Goal: Ask a question

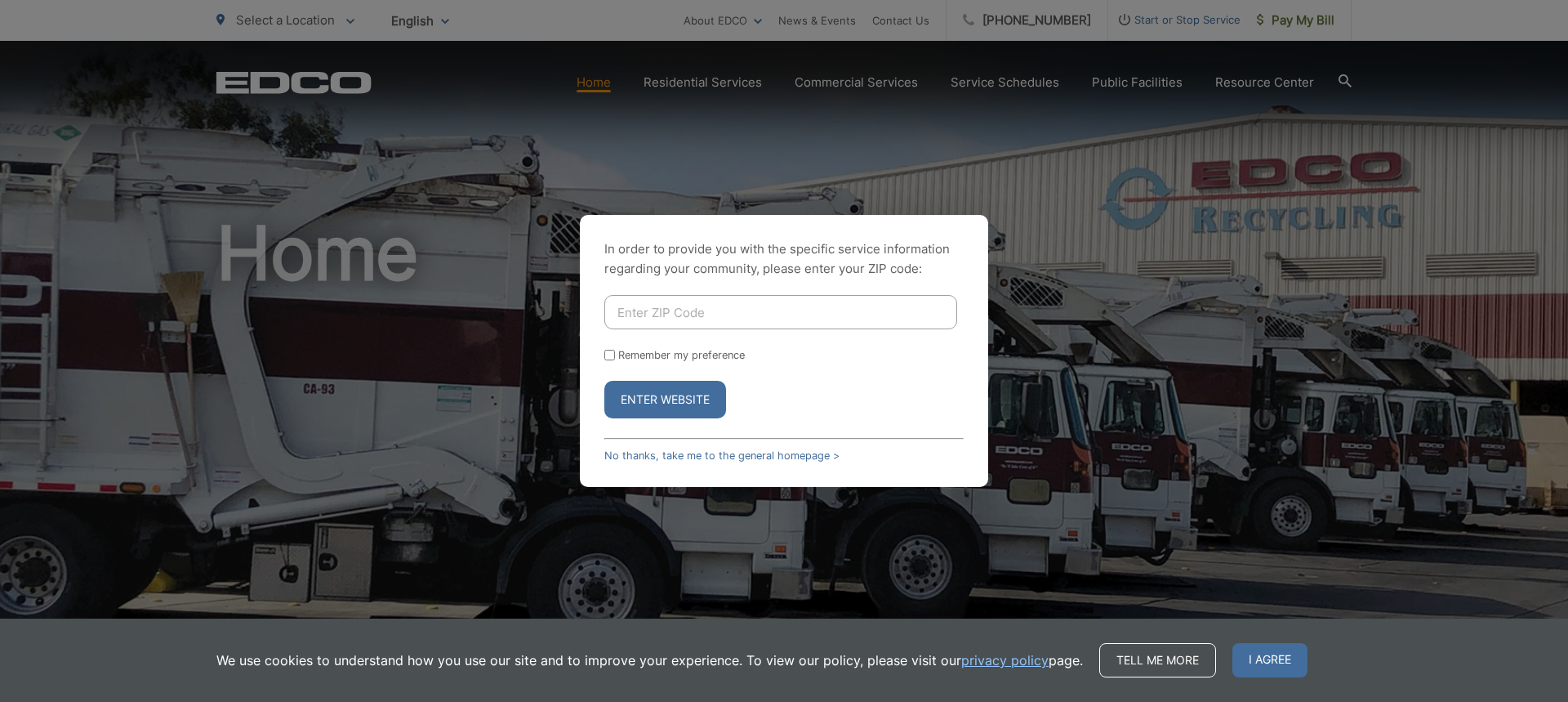
click at [791, 316] on input "Enter ZIP Code" at bounding box center [781, 312] width 353 height 35
type input "92108"
click at [629, 399] on button "Enter Website" at bounding box center [665, 399] width 122 height 37
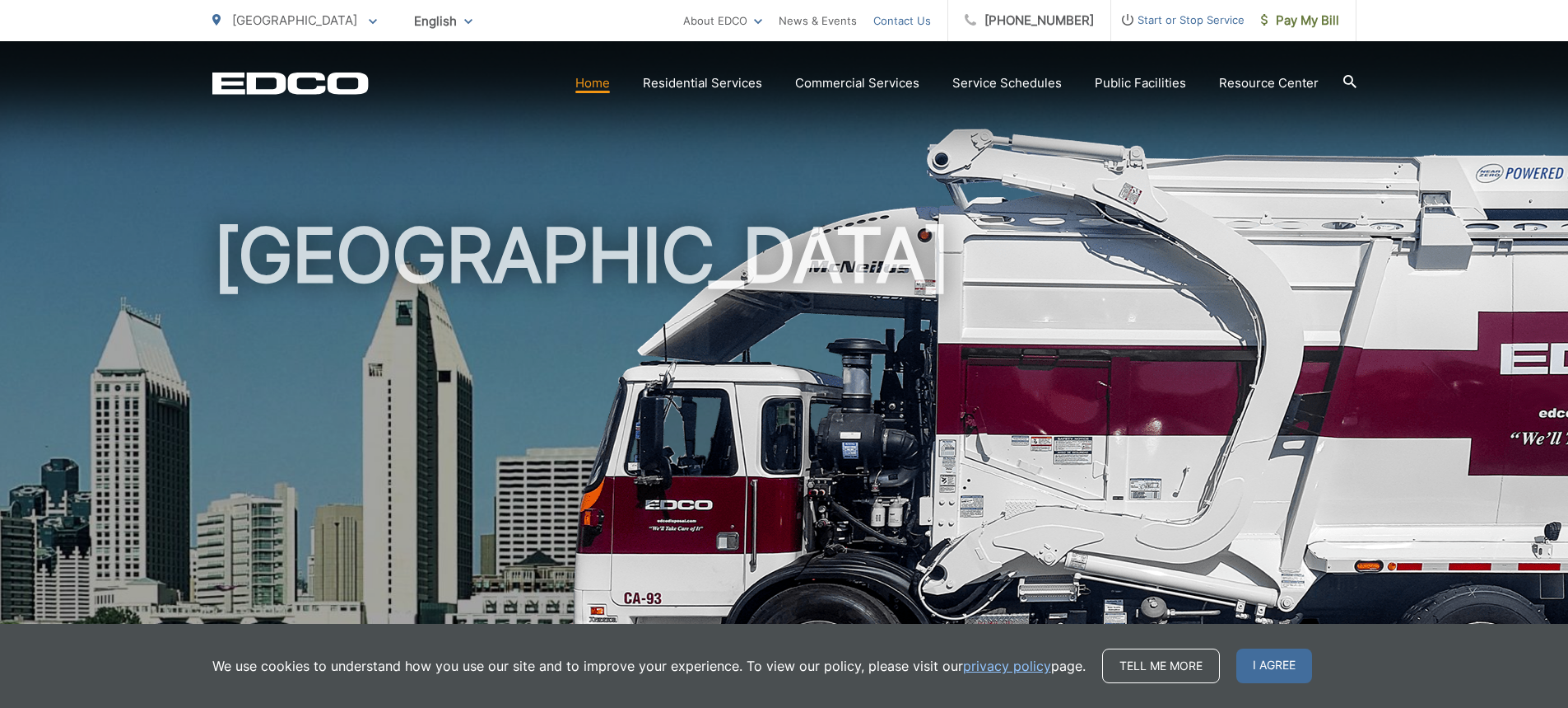
click at [904, 21] on link "Contact Us" at bounding box center [903, 20] width 58 height 19
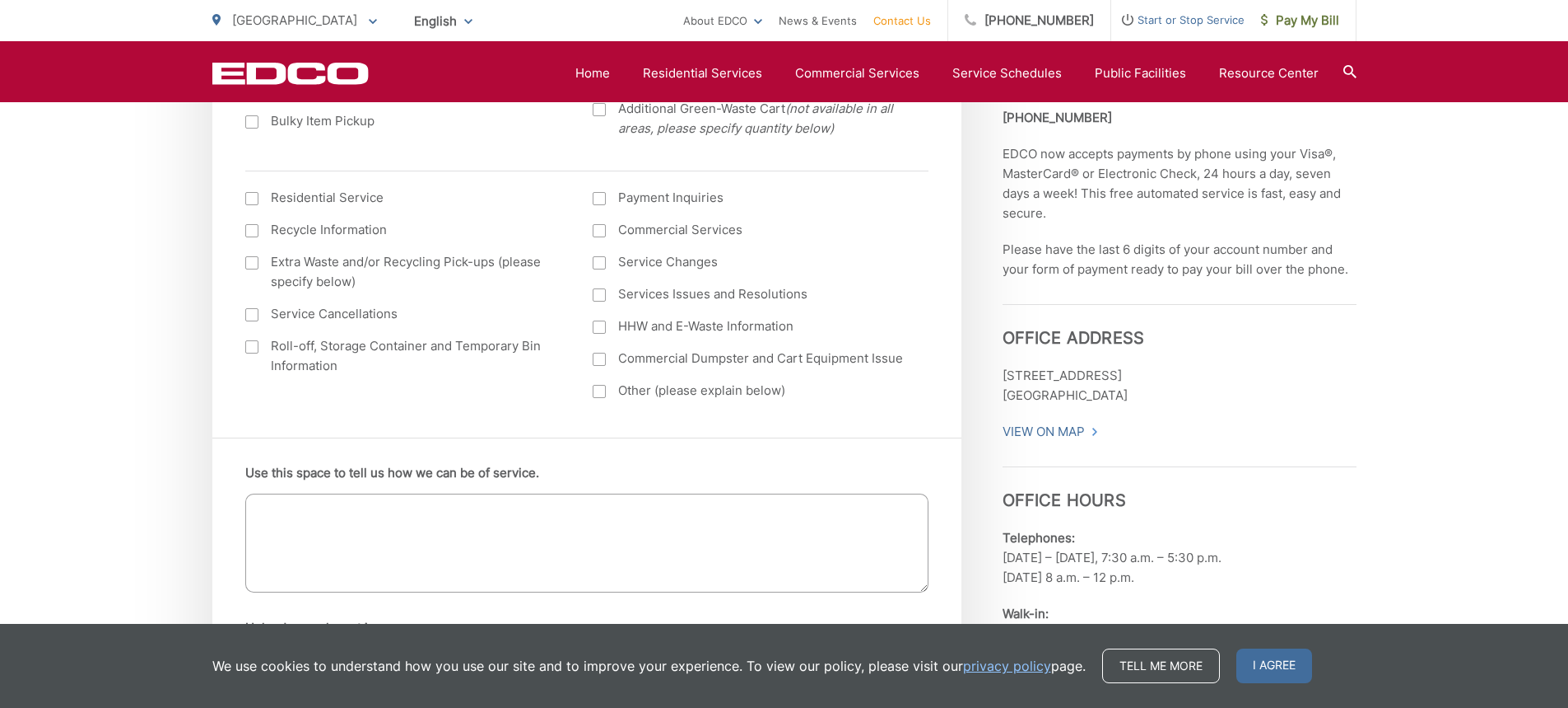
scroll to position [741, 0]
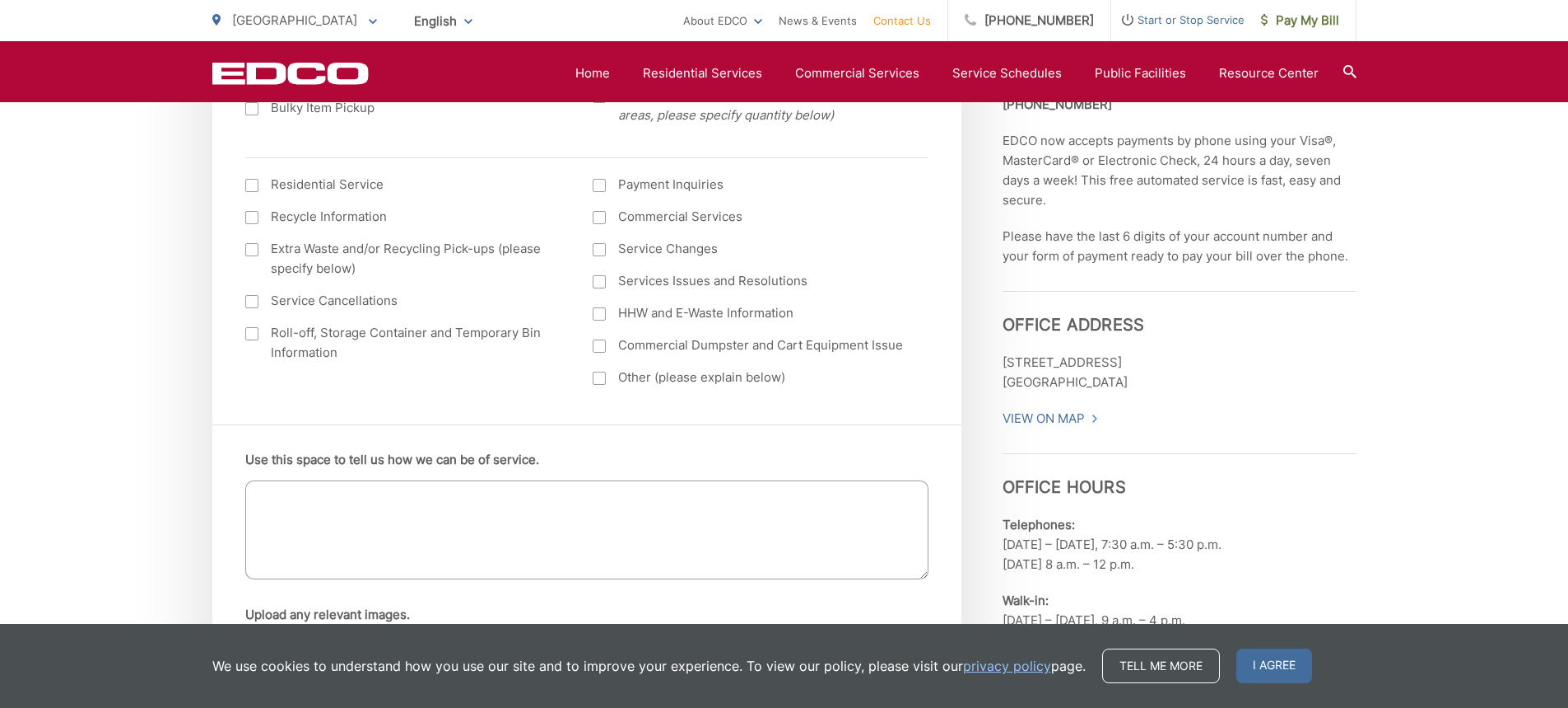
click at [600, 185] on div at bounding box center [599, 186] width 14 height 14
click at [0, 0] on input "Payment Inquiries" at bounding box center [0, 0] width 0 height 0
click at [600, 185] on div at bounding box center [599, 186] width 14 height 14
click at [0, 0] on input "Payment Inquiries" at bounding box center [0, 0] width 0 height 0
click at [603, 224] on label "Commercial Services" at bounding box center [750, 217] width 315 height 19
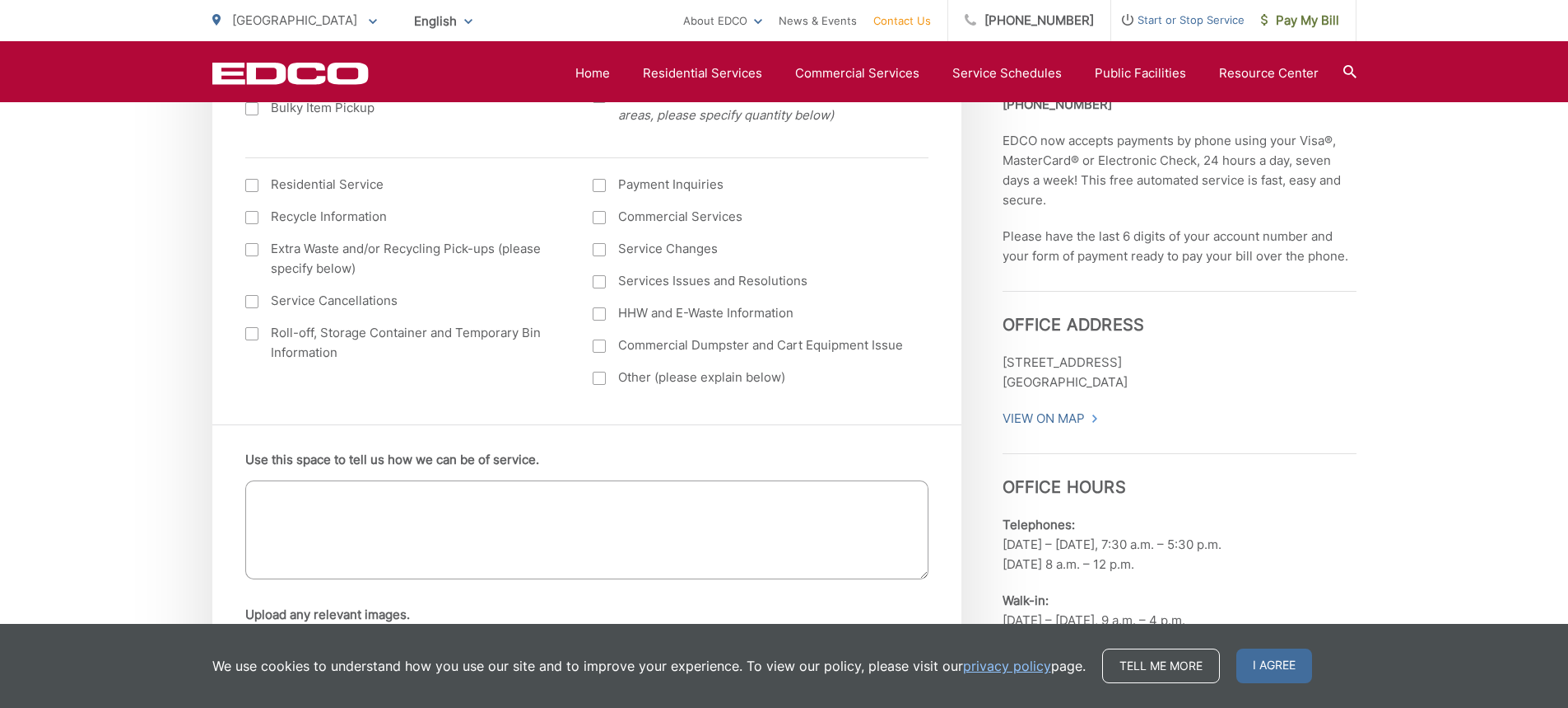
click at [0, 0] on input "Commercial Services" at bounding box center [0, 0] width 0 height 0
click at [502, 512] on textarea "Use this space to tell us how we can be of service." at bounding box center [587, 529] width 683 height 99
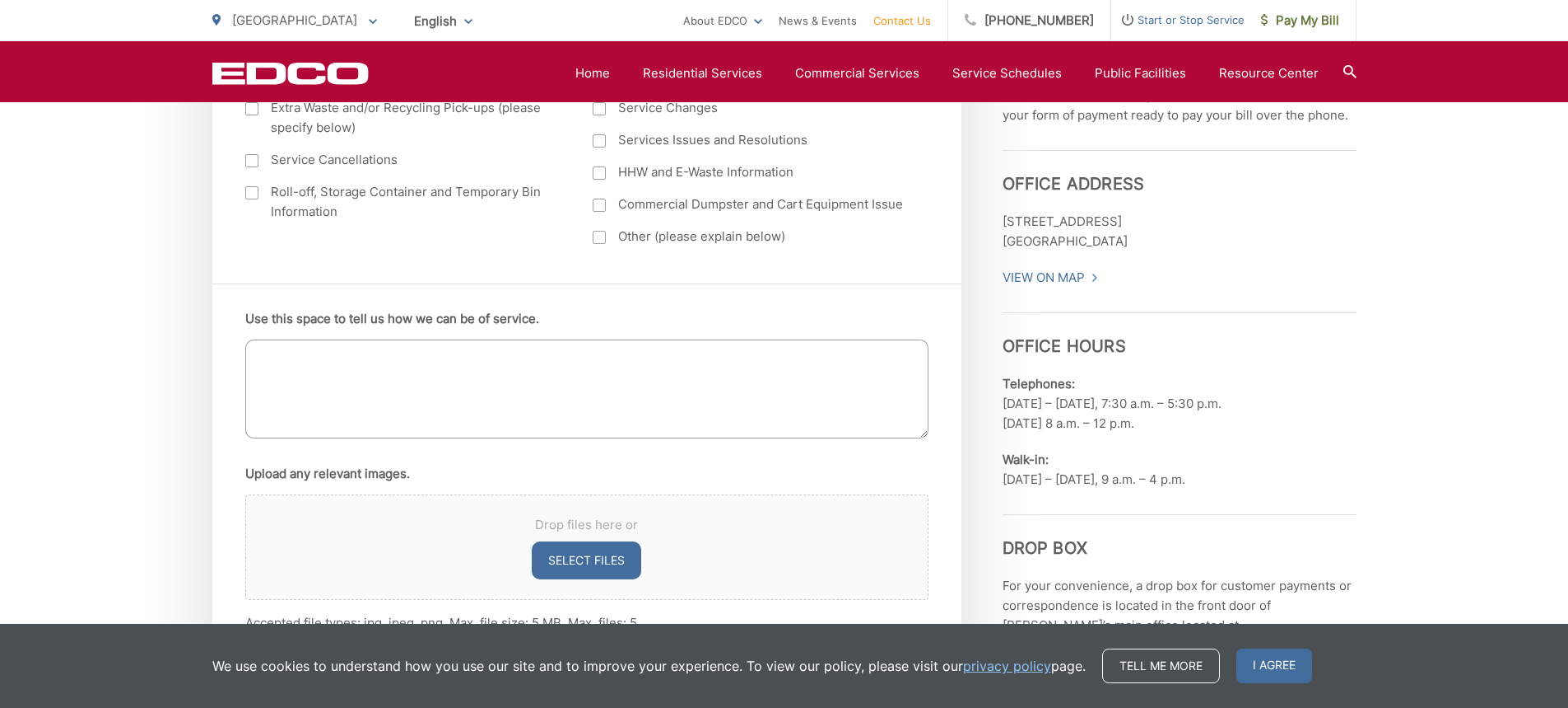
scroll to position [906, 0]
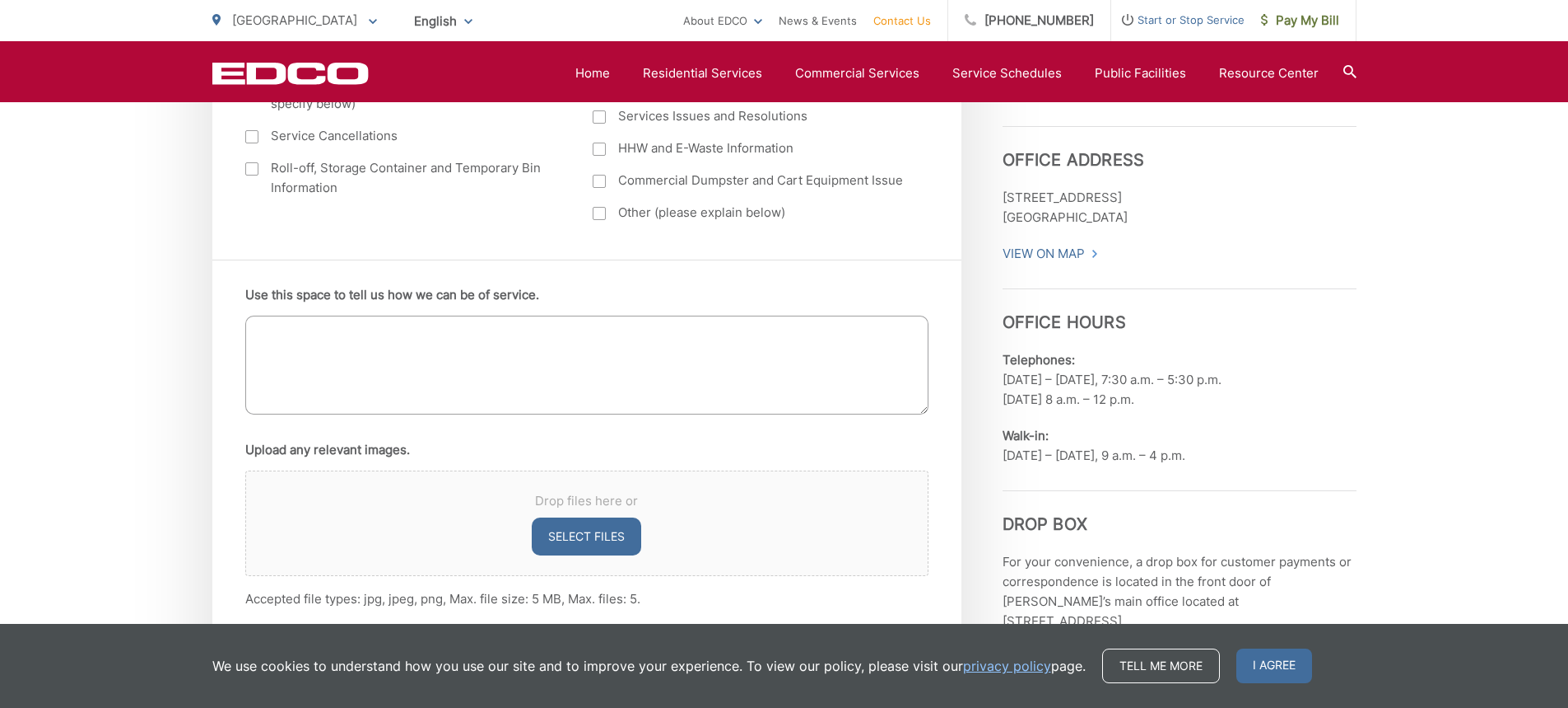
click at [470, 349] on textarea "Use this space to tell us how we can be of service." at bounding box center [587, 365] width 683 height 99
click at [396, 379] on textarea "Use this space to tell us how we can be of service." at bounding box center [587, 365] width 683 height 99
click at [476, 328] on textarea "Hi, our account had been charged forOrganics bin since" at bounding box center [587, 365] width 683 height 99
click at [613, 326] on textarea "Hi, our account had been charged for Organics bin since" at bounding box center [587, 365] width 683 height 99
drag, startPoint x: 278, startPoint y: 332, endPoint x: 608, endPoint y: 352, distance: 330.6
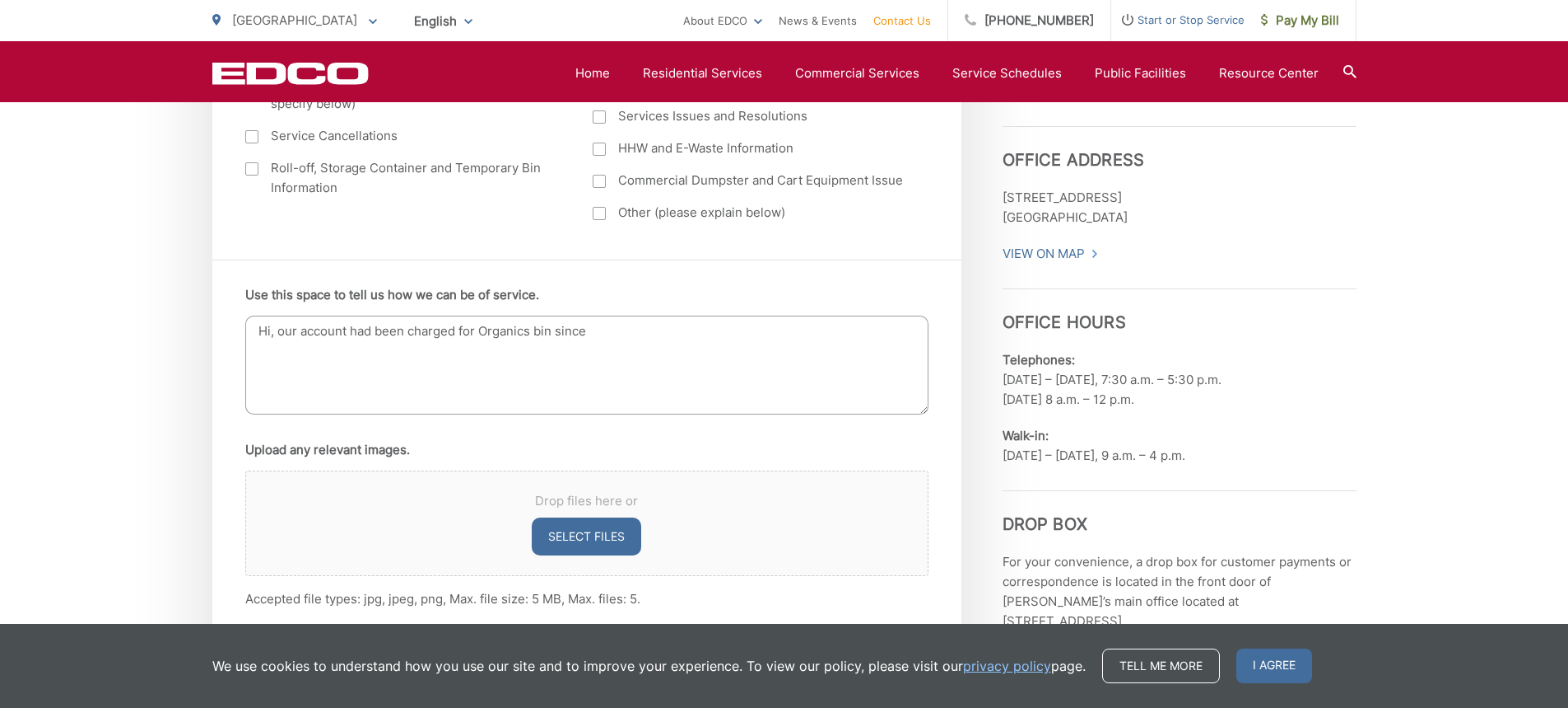
click at [608, 352] on textarea "Hi, our account had been charged for Organics bin since" at bounding box center [587, 365] width 683 height 99
drag, startPoint x: 279, startPoint y: 328, endPoint x: 437, endPoint y: 334, distance: 158.1
click at [437, 334] on textarea "Hi, please credit our account for the" at bounding box center [587, 365] width 683 height 99
drag, startPoint x: 495, startPoint y: 340, endPoint x: 259, endPoint y: 339, distance: 236.0
click at [259, 339] on textarea "Hi, please credit our account for the" at bounding box center [587, 365] width 683 height 99
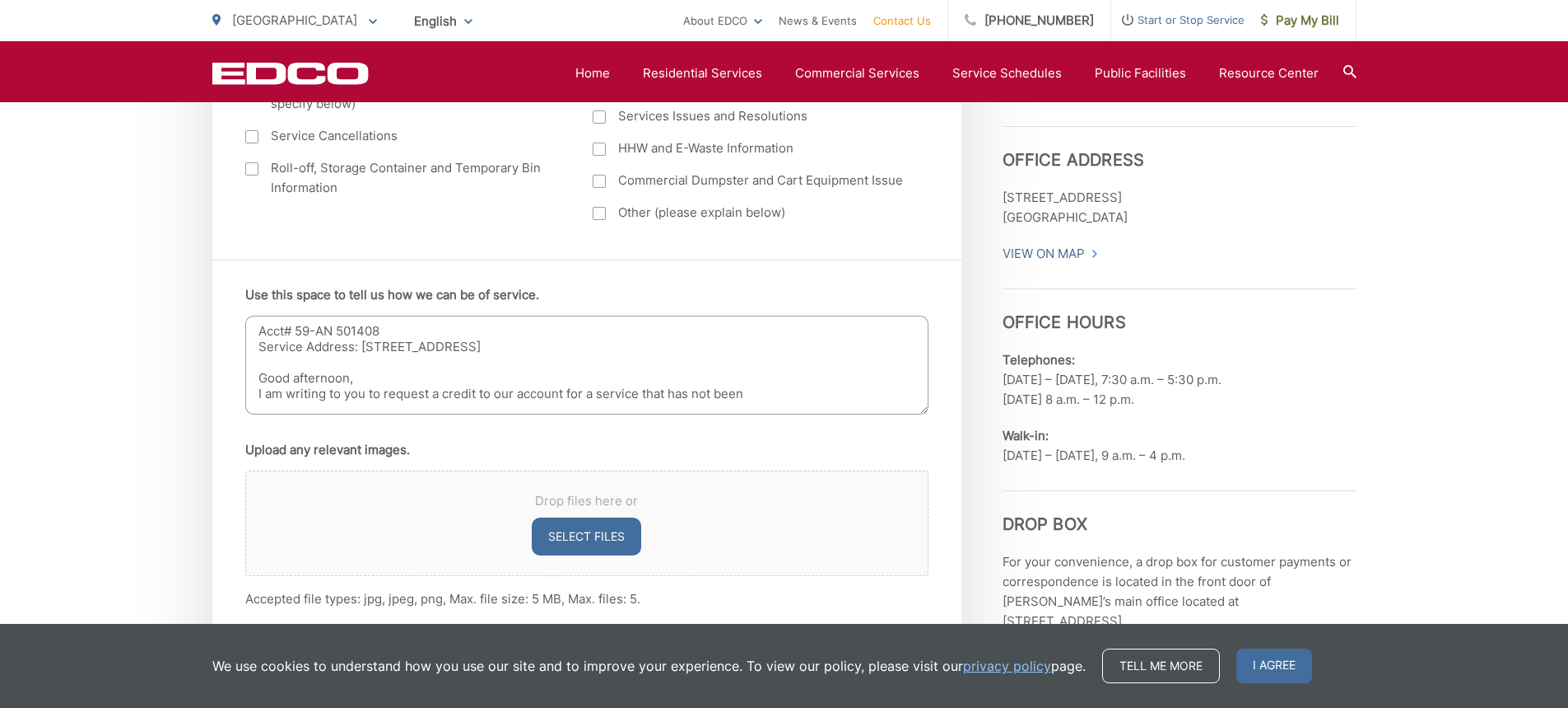
click at [363, 372] on textarea "Acct# 59-AN 501408 Service Address: [STREET_ADDRESS] Good afternoon, I am writi…" at bounding box center [587, 365] width 683 height 99
click at [778, 395] on textarea "Acct# 59-AN 501408 Service Address: [STREET_ADDRESS] Good afternoon, I am writi…" at bounding box center [587, 365] width 683 height 99
drag, startPoint x: 667, startPoint y: 395, endPoint x: 785, endPoint y: 397, distance: 118.0
click at [785, 397] on textarea "Acct# 59-AN 501408 Service Address: [STREET_ADDRESS] Good afternoon, I am writi…" at bounding box center [587, 365] width 683 height 99
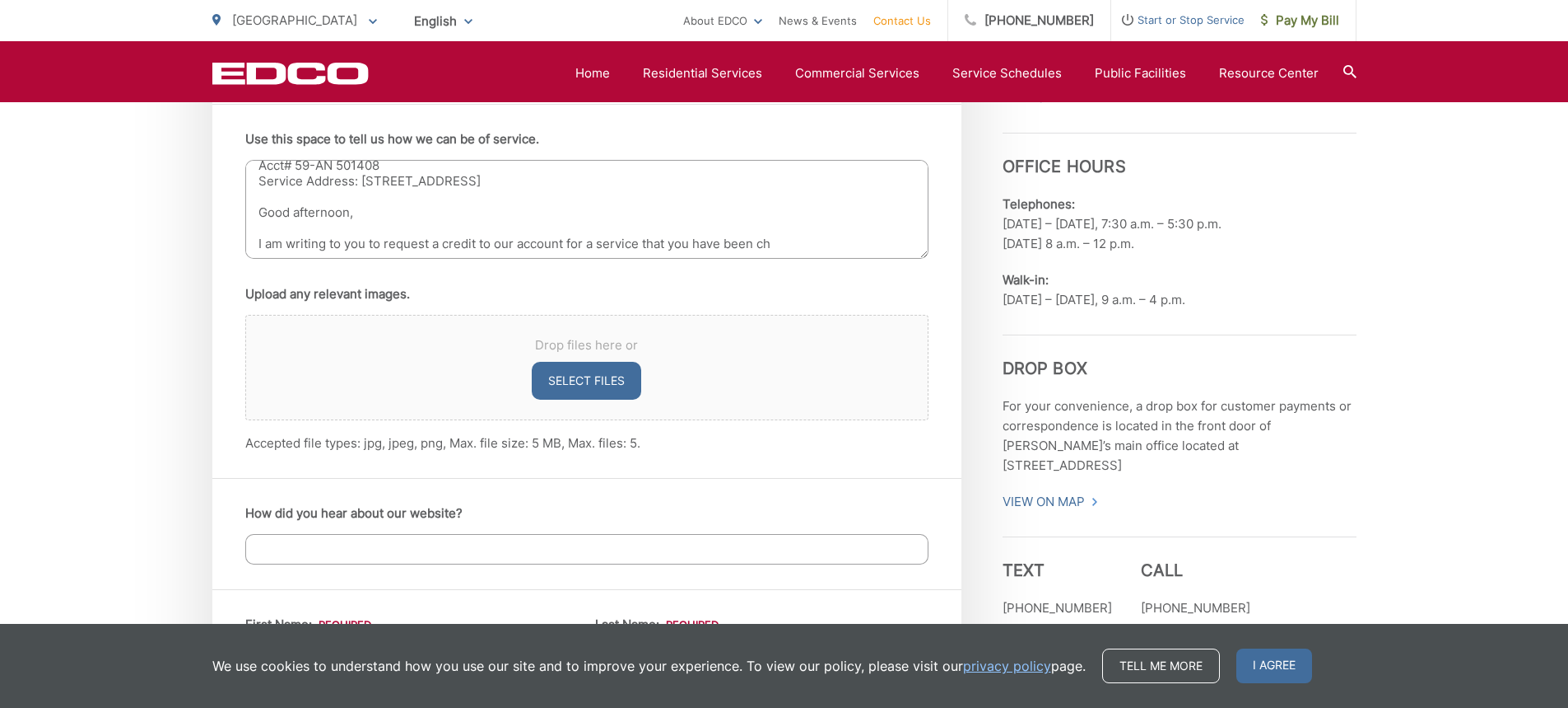
scroll to position [1071, 0]
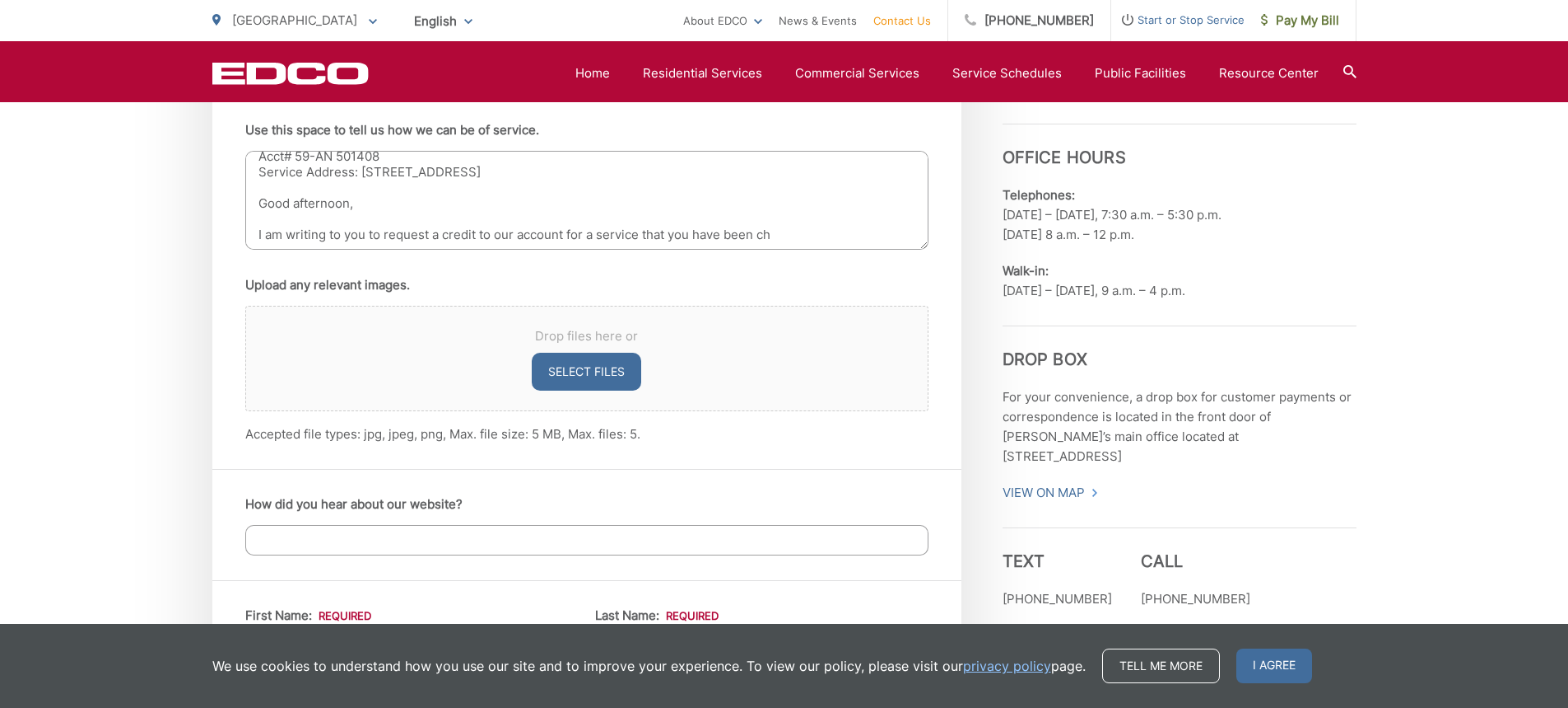
click at [769, 197] on textarea "Acct# 59-AN 501408 Service Address: [STREET_ADDRESS] Good afternoon, I am writi…" at bounding box center [587, 200] width 683 height 99
click at [369, 237] on textarea "Acct# 59-AN 501408 Service Address: [STREET_ADDRESS] Good afternoon, I am writi…" at bounding box center [587, 200] width 683 height 99
click at [586, 232] on textarea "Acct# 59-AN 501408 Service Address: [STREET_ADDRESS] Good afternoon, I am writi…" at bounding box center [587, 200] width 683 height 99
drag, startPoint x: 607, startPoint y: 234, endPoint x: 628, endPoint y: 235, distance: 21.0
click at [607, 233] on textarea "Acct# 59-AN 501408 Service Address: [STREET_ADDRESS] Good afternoon, I am writi…" at bounding box center [587, 200] width 683 height 99
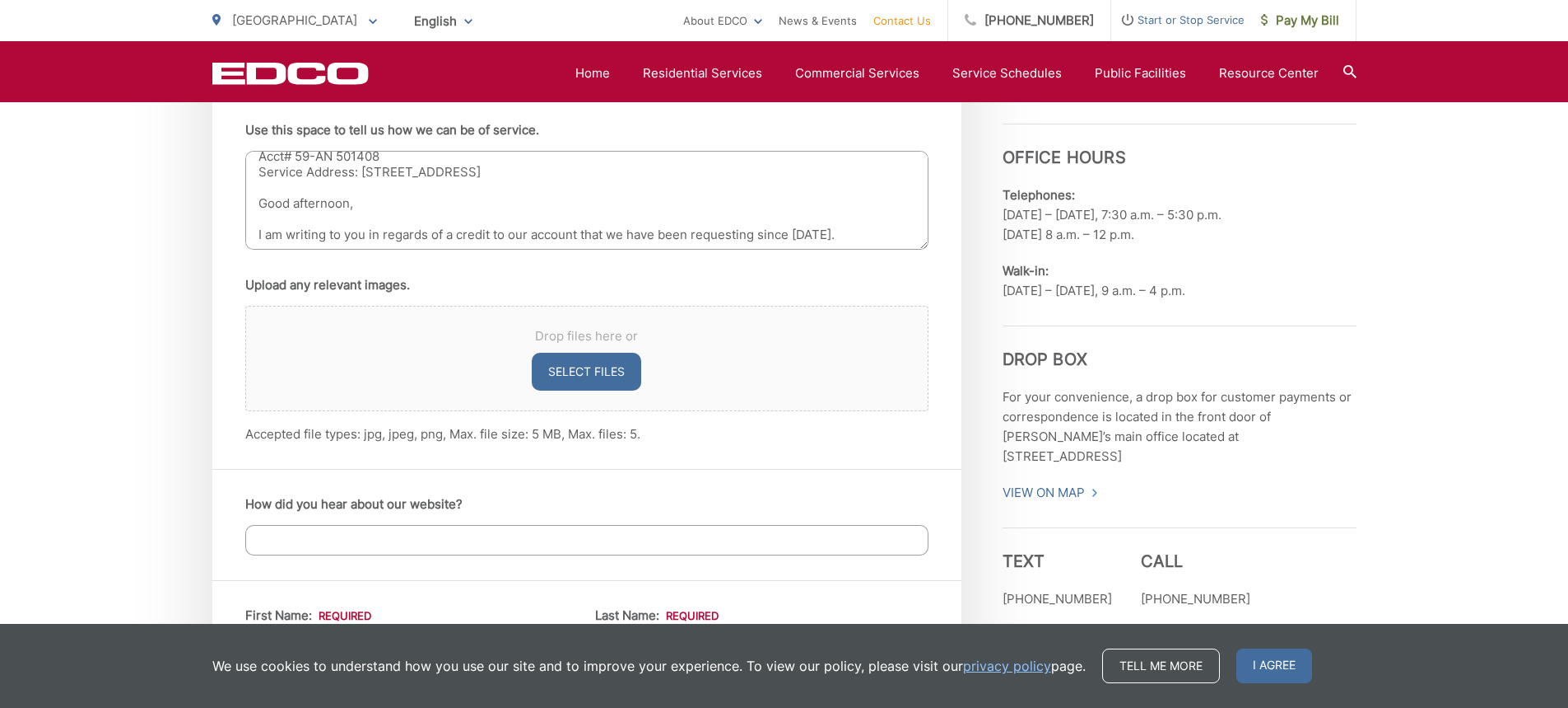
scroll to position [19, 0]
click at [902, 225] on textarea "Acct# 59-AN 501408 Service Address: [STREET_ADDRESS] Good afternoon, I am writi…" at bounding box center [587, 200] width 683 height 99
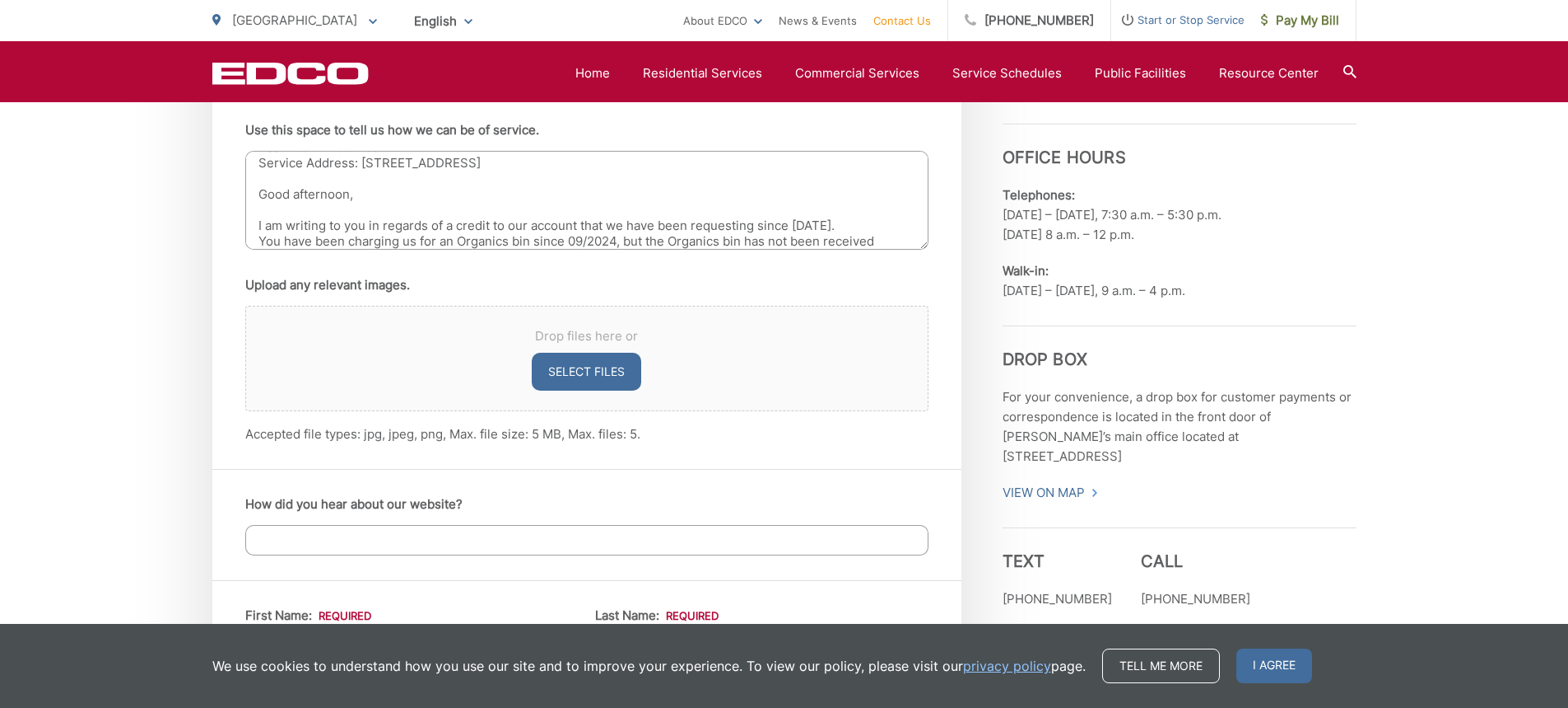
drag, startPoint x: 644, startPoint y: 246, endPoint x: 685, endPoint y: 239, distance: 41.6
click at [644, 245] on textarea "Acct# 59-AN 501408 Service Address: [STREET_ADDRESS] Good afternoon, I am writi…" at bounding box center [587, 200] width 683 height 99
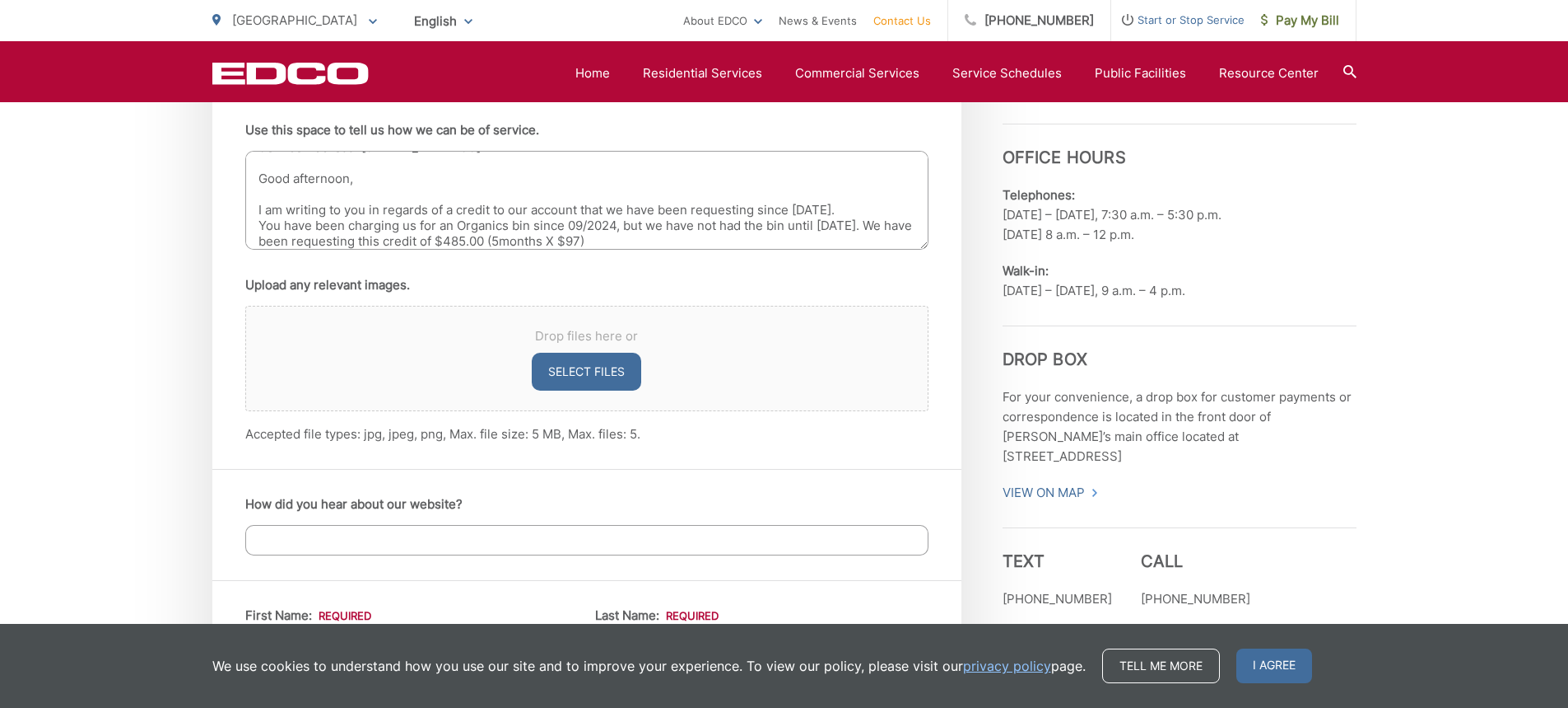
scroll to position [0, 0]
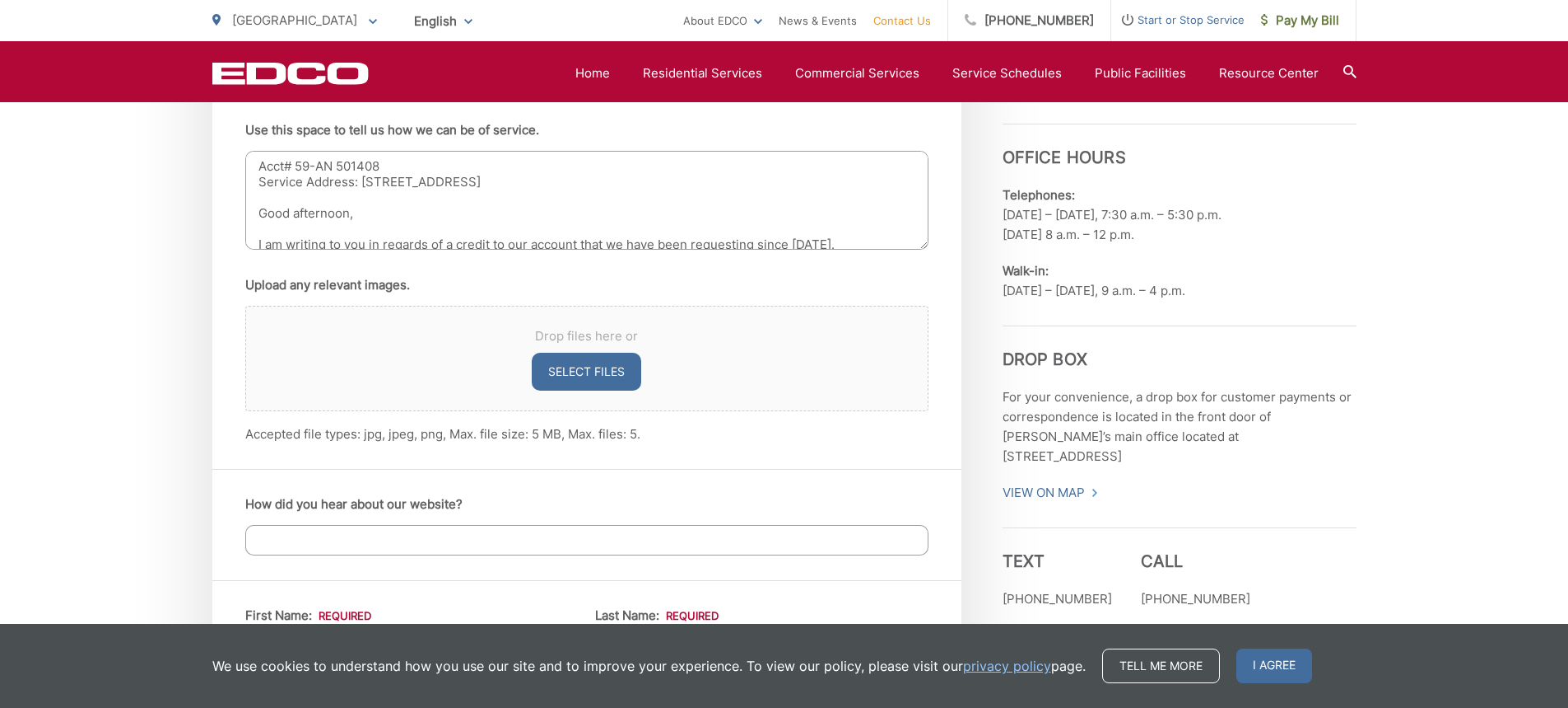
click at [739, 173] on textarea "Acct# 59-AN 501408 Service Address: [STREET_ADDRESS] Good afternoon, I am writi…" at bounding box center [587, 200] width 683 height 99
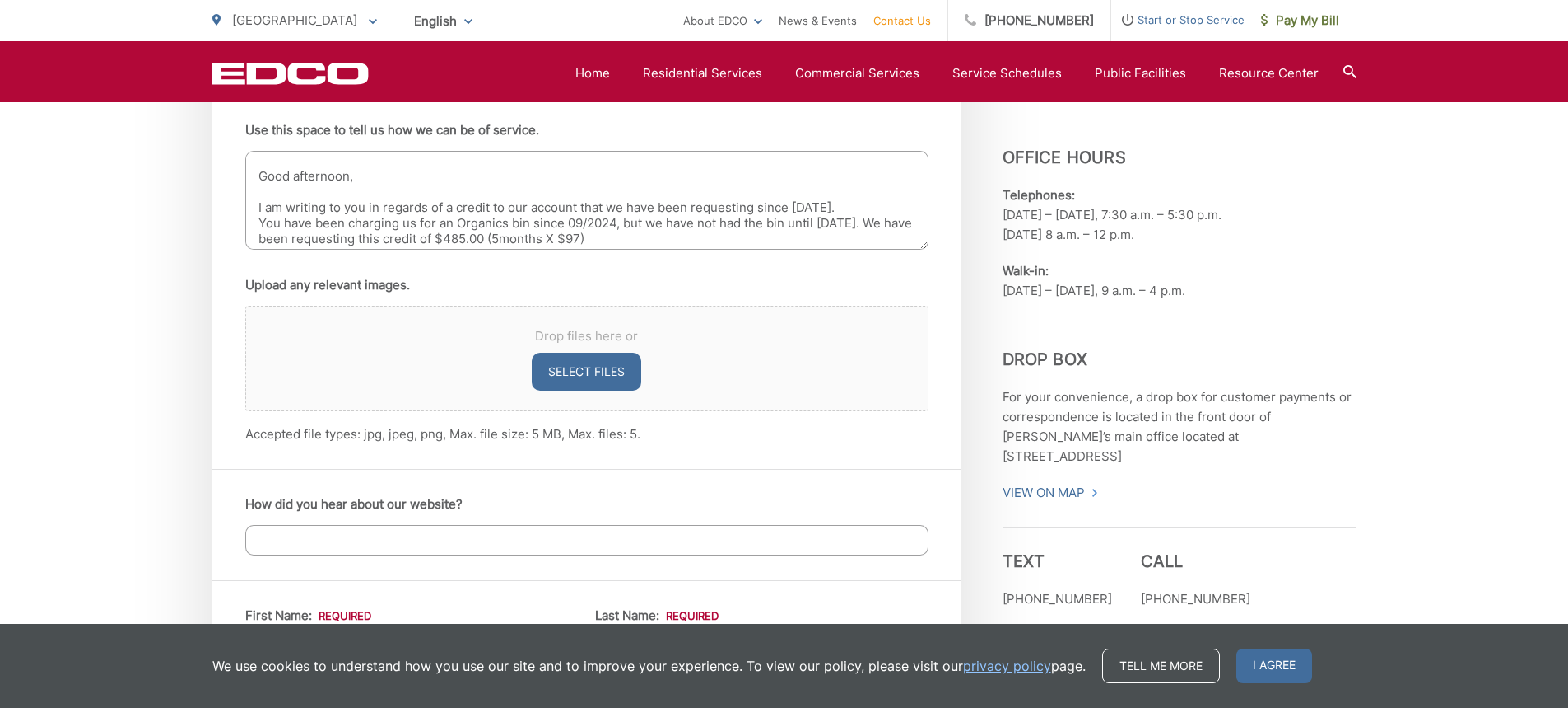
scroll to position [57, 0]
drag, startPoint x: 565, startPoint y: 201, endPoint x: 615, endPoint y: 218, distance: 52.8
click at [566, 202] on textarea "Acct# 59-AN 501408 Service Address: [STREET_ADDRESS] Good afternoon, I am writi…" at bounding box center [587, 200] width 683 height 99
click at [736, 214] on textarea "Acct# 59-AN 501408 Service Address: [STREET_ADDRESS] Good afternoon, I am writi…" at bounding box center [587, 200] width 683 height 99
click at [729, 217] on textarea "Acct# 59-AN 501408 Service Address: [STREET_ADDRESS] Good afternoon, I am writi…" at bounding box center [587, 200] width 683 height 99
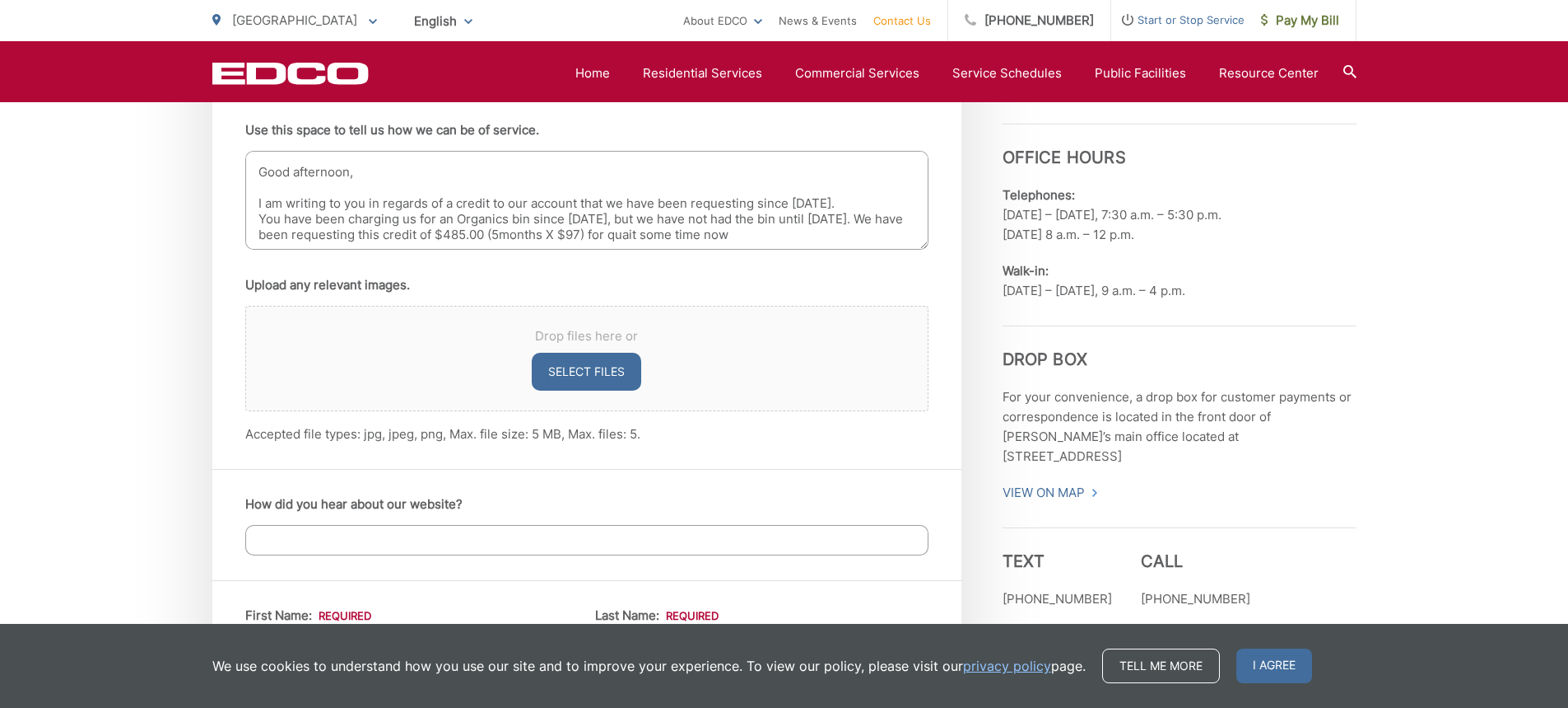
drag, startPoint x: 730, startPoint y: 217, endPoint x: 868, endPoint y: 218, distance: 138.0
click at [868, 218] on textarea "Acct# 59-AN 501408 Service Address: [STREET_ADDRESS] Good afternoon, I am writi…" at bounding box center [587, 200] width 683 height 99
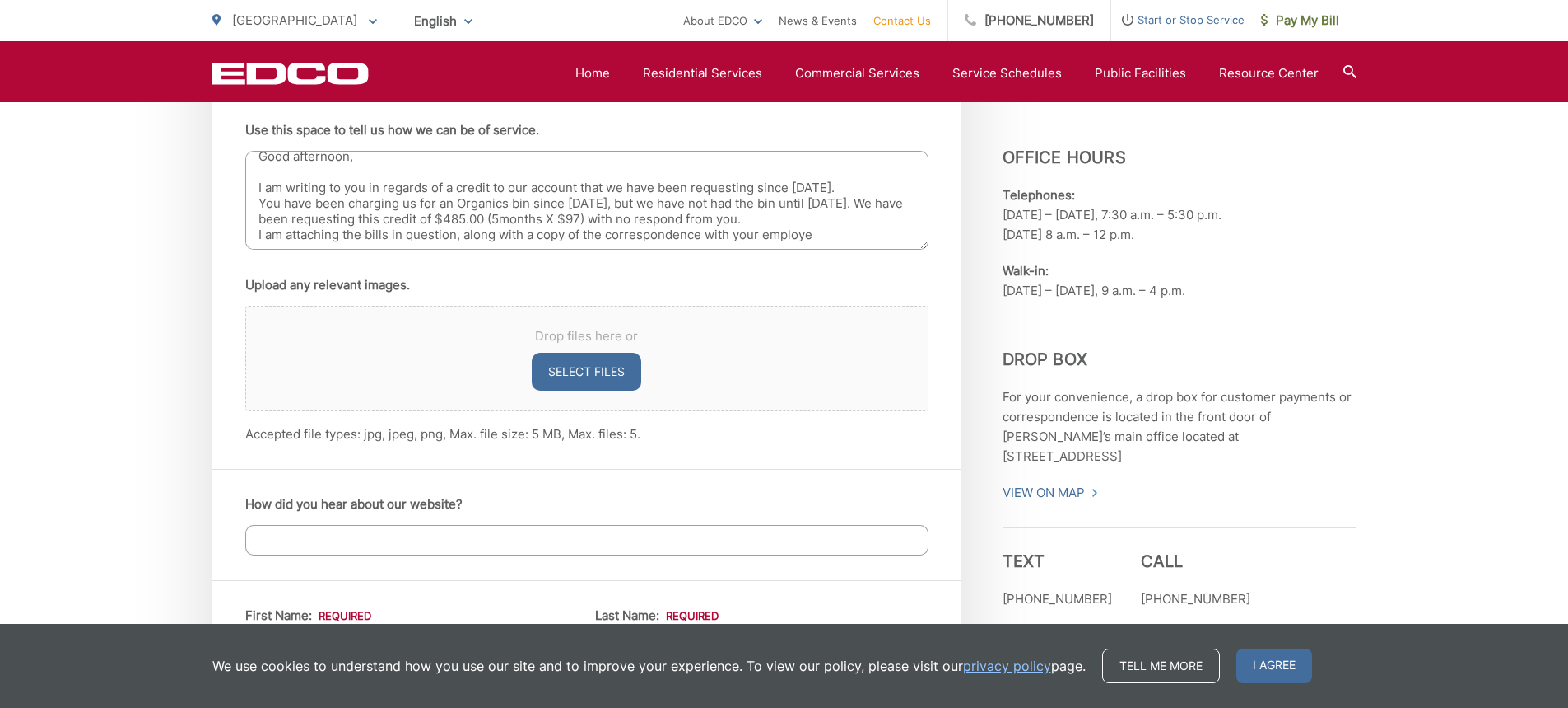
scroll to position [73, 0]
drag, startPoint x: 767, startPoint y: 239, endPoint x: 828, endPoint y: 239, distance: 61.0
click at [828, 239] on textarea "Acct# 59-AN 501408 Service Address: [STREET_ADDRESS] Good afternoon, I am writi…" at bounding box center [587, 200] width 683 height 99
drag, startPoint x: 697, startPoint y: 201, endPoint x: 770, endPoint y: 213, distance: 74.0
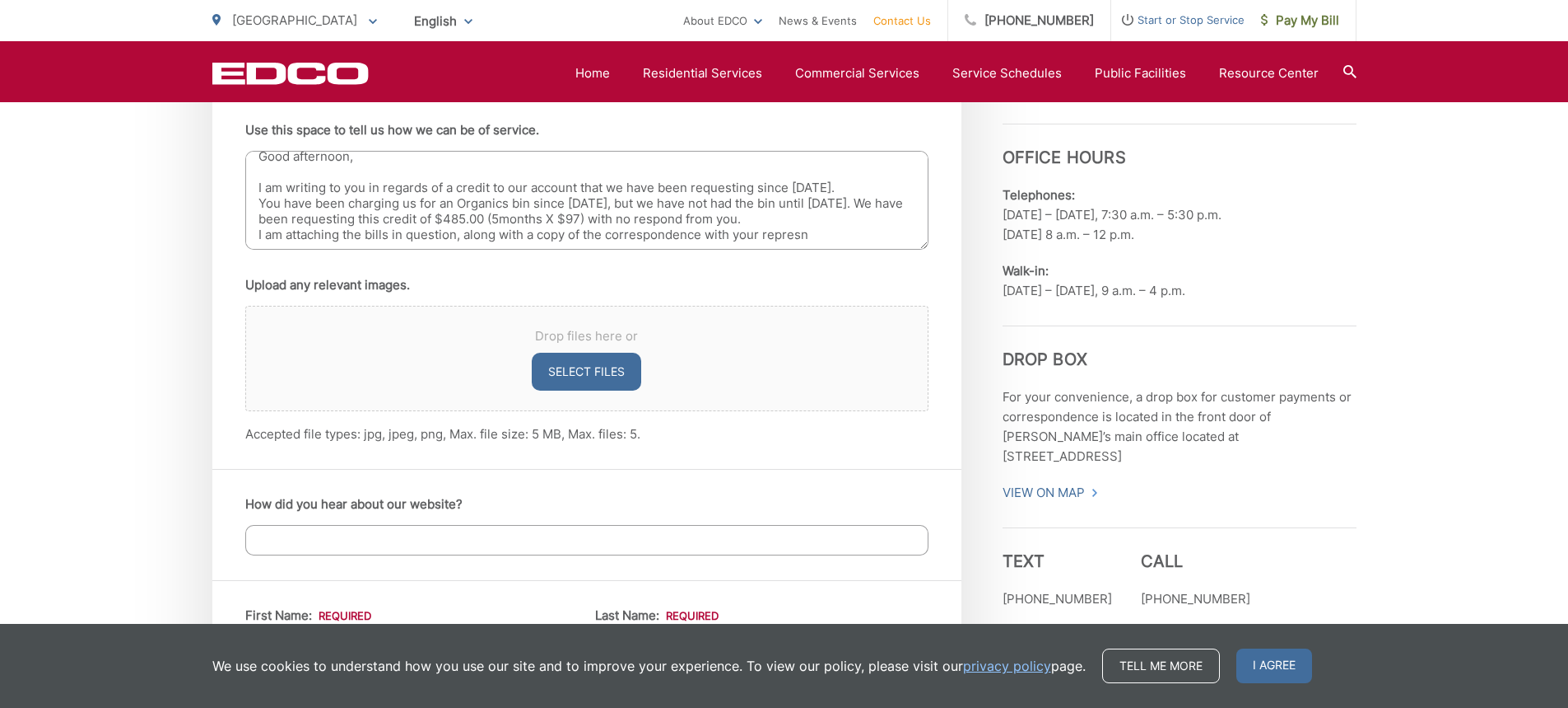
click at [699, 202] on textarea "Acct# 59-AN 501408 Service Address: [STREET_ADDRESS] Good afternoon, I am writi…" at bounding box center [587, 200] width 683 height 99
click at [696, 200] on textarea "Acct# 59-AN 501408 Service Address: [STREET_ADDRESS] Good afternoon, I am writi…" at bounding box center [587, 200] width 683 height 99
click at [788, 203] on textarea "Acct# 59-AN 501408 Service Address: [STREET_ADDRESS] Good afternoon, I am writi…" at bounding box center [587, 200] width 683 height 99
click at [747, 197] on textarea "Acct# 59-AN 501408 Service Address: [STREET_ADDRESS] Good afternoon, I am writi…" at bounding box center [587, 200] width 683 height 99
click at [747, 203] on textarea "Acct# 59-AN 501408 Service Address: [STREET_ADDRESS] Good afternoon, I am writi…" at bounding box center [587, 200] width 683 height 99
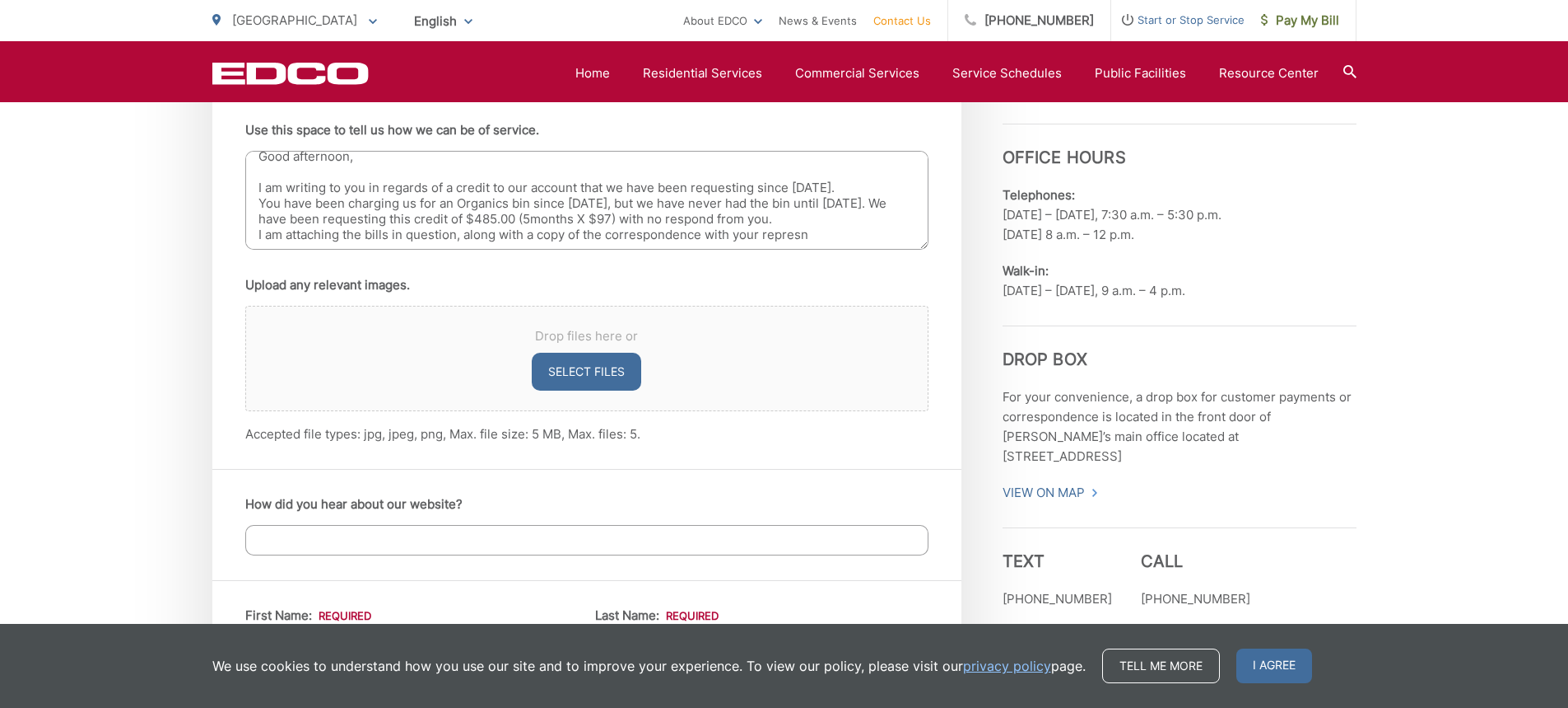
click at [462, 234] on textarea "Acct# 59-AN 501408 Service Address: [STREET_ADDRESS] Good afternoon, I am writi…" at bounding box center [587, 200] width 683 height 99
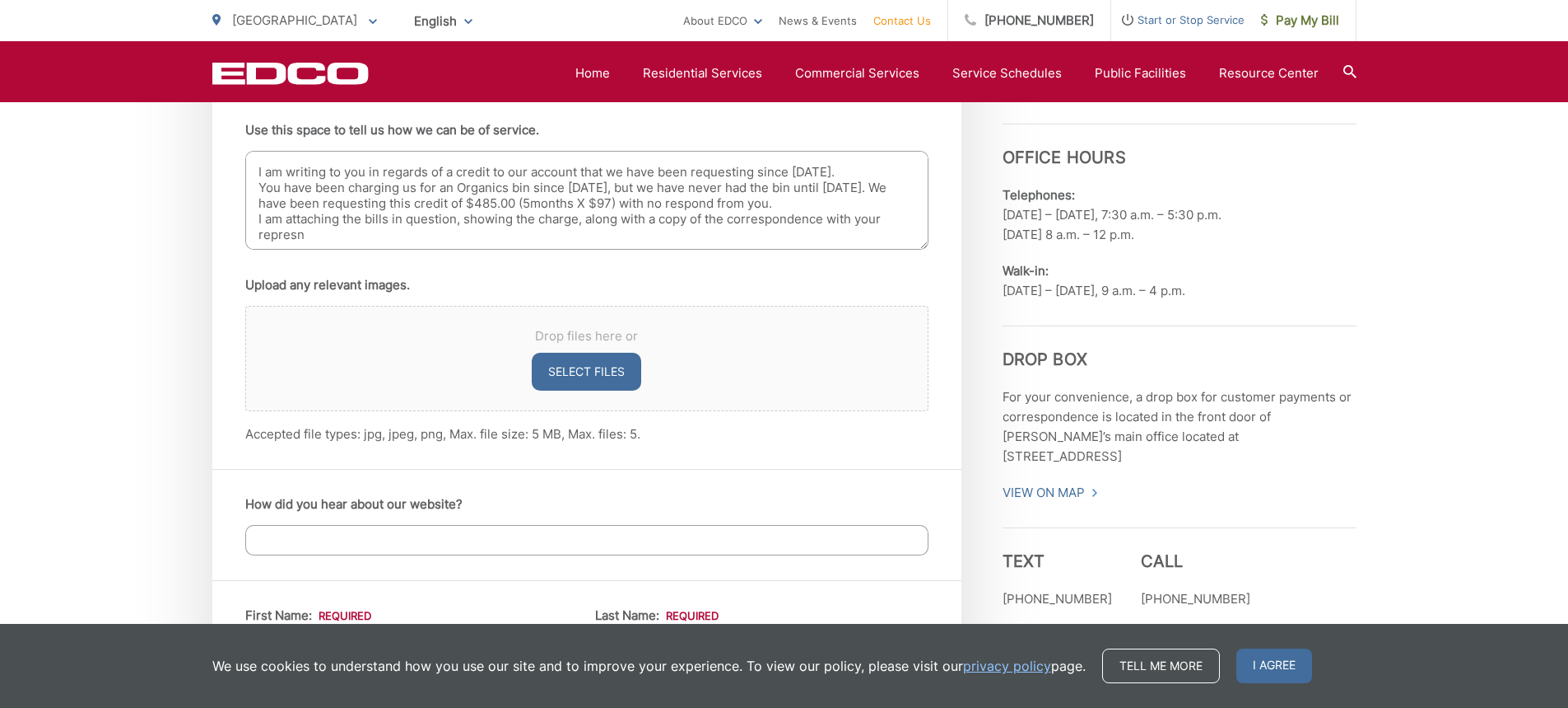
click at [359, 237] on textarea "Acct# 59-AN 501408 Service Address: [STREET_ADDRESS] Good afternoon, I am writi…" at bounding box center [587, 200] width 683 height 99
click at [856, 221] on textarea "Acct# 59-AN 501408 Service Address: [STREET_ADDRESS] Good afternoon, I am writi…" at bounding box center [587, 200] width 683 height 99
drag, startPoint x: 827, startPoint y: 220, endPoint x: 846, endPoint y: 226, distance: 19.9
click at [842, 224] on textarea "Acct# 59-AN 501408 Service Address: [STREET_ADDRESS] Good afternoon, I am writi…" at bounding box center [587, 200] width 683 height 99
click at [453, 237] on textarea "Acct# 59-AN 501408 Service Address: [STREET_ADDRESS] Good afternoon, I am writi…" at bounding box center [587, 200] width 683 height 99
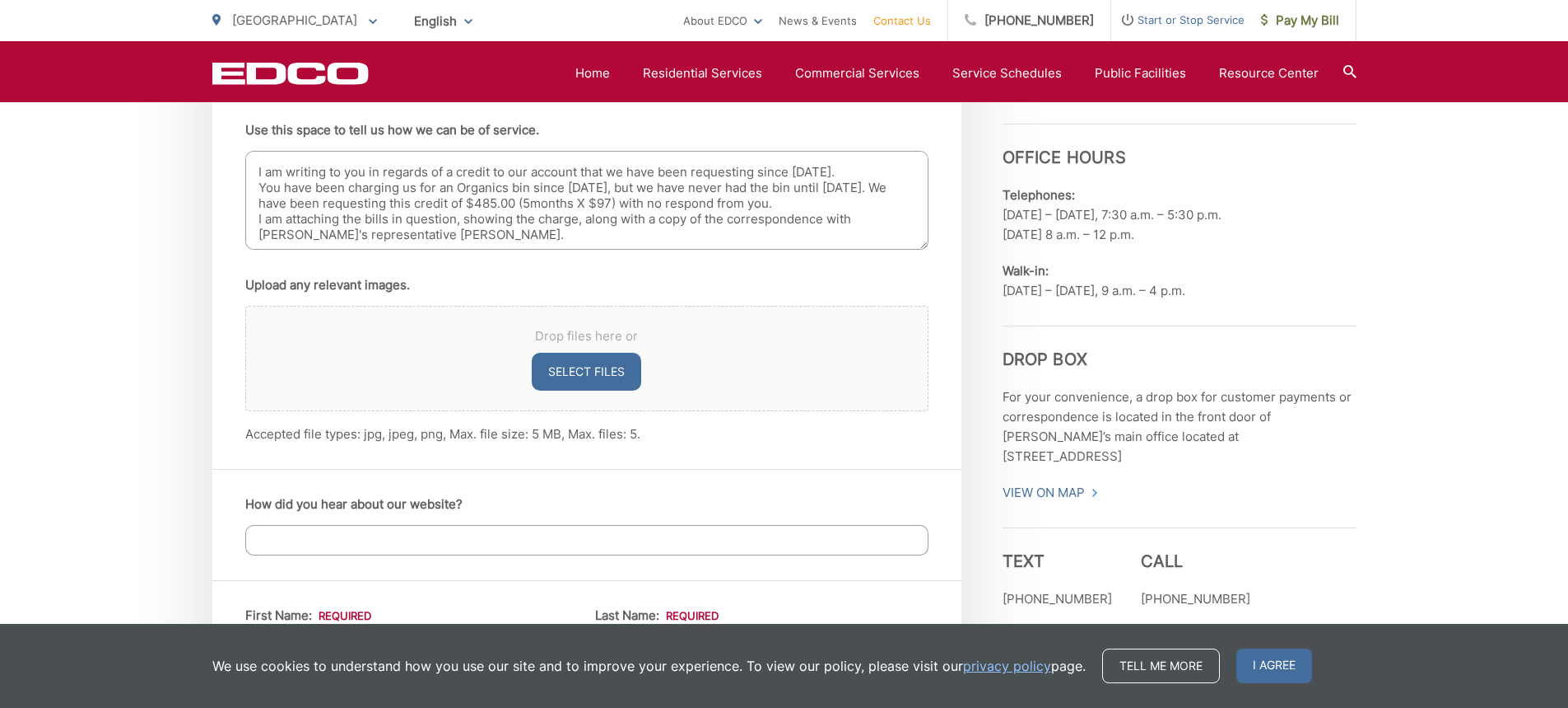
scroll to position [81, 0]
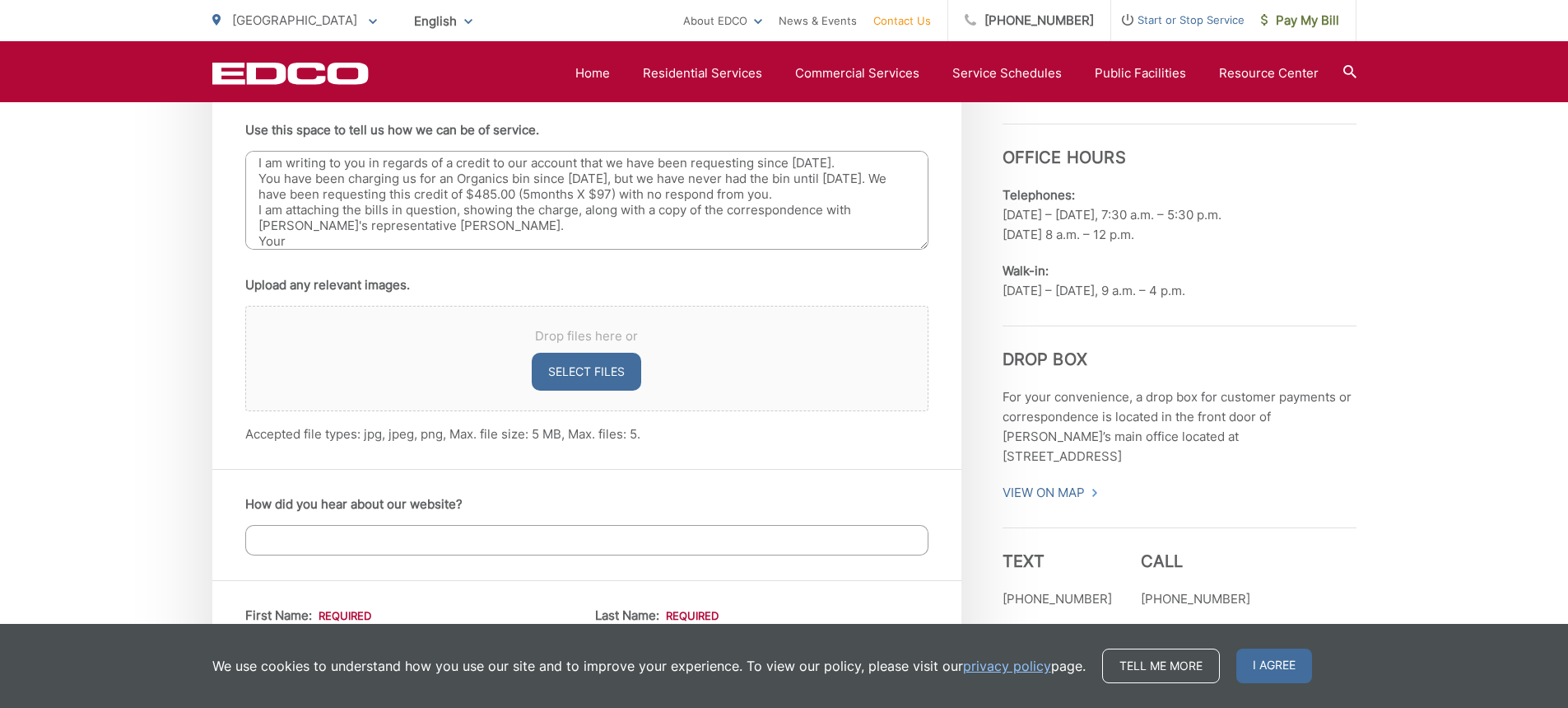
click at [450, 226] on textarea "Acct# 59-AN 501408 Service Address: [STREET_ADDRESS] Good afternoon, I am writi…" at bounding box center [587, 200] width 683 height 99
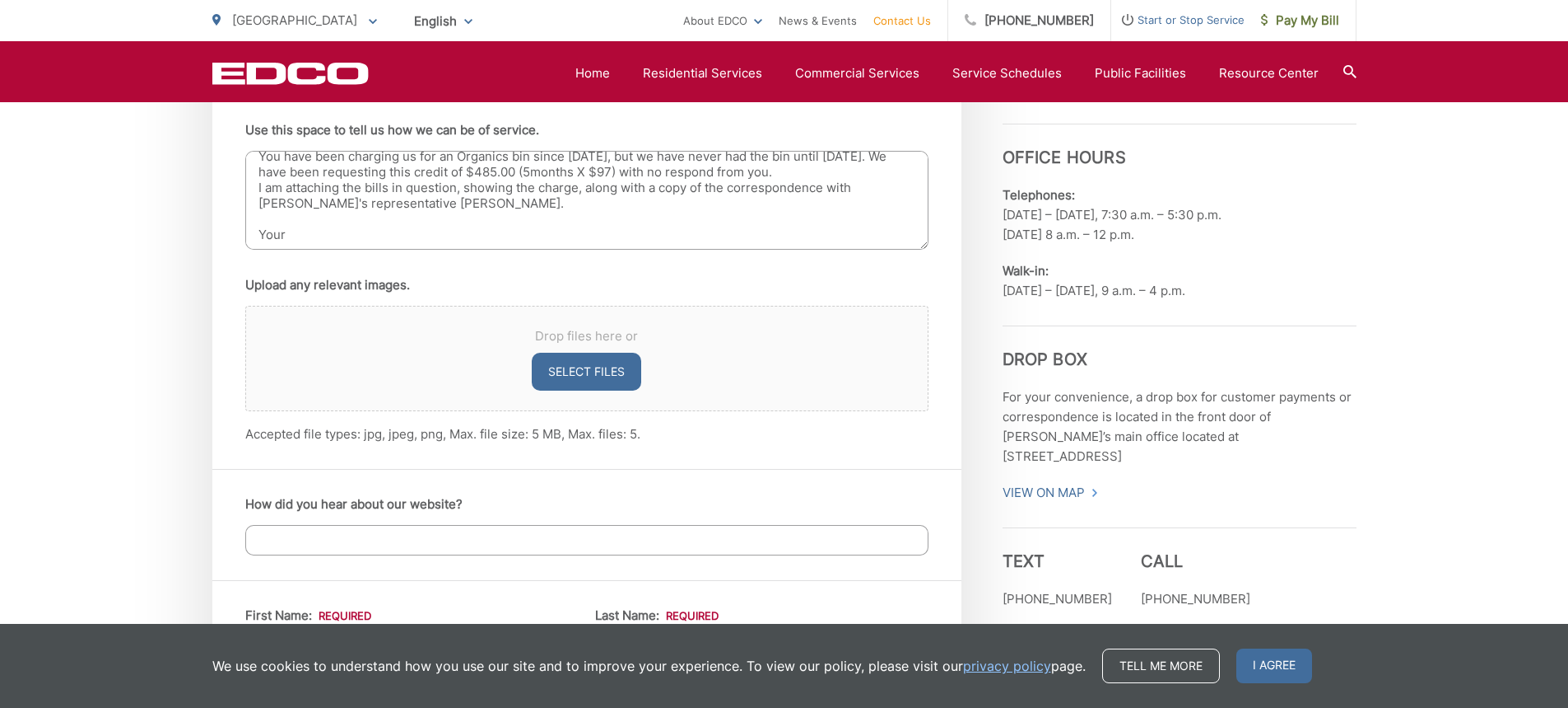
click at [340, 232] on textarea "Acct# 59-AN 501408 Service Address: [STREET_ADDRESS] Good afternoon, I am writi…" at bounding box center [587, 200] width 683 height 99
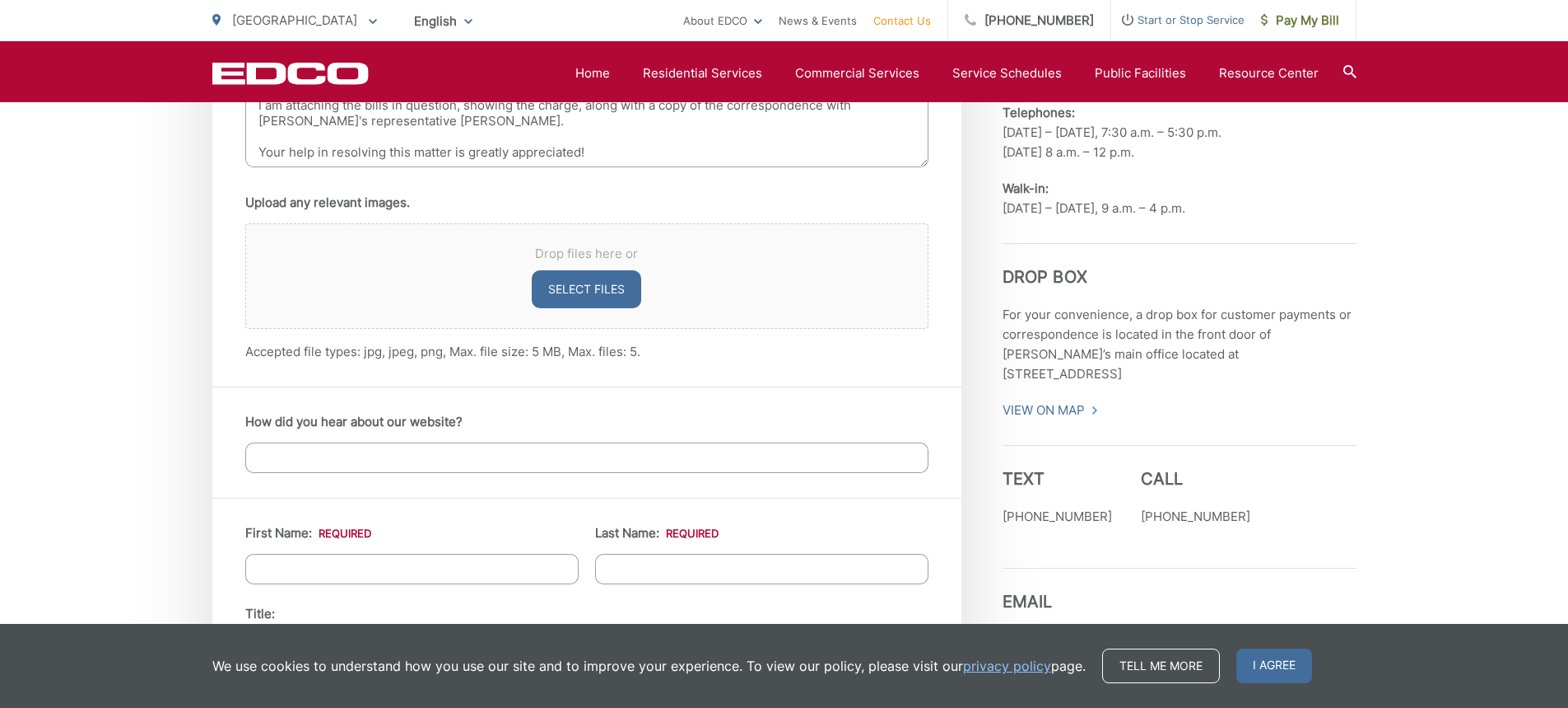
type textarea "Acct# 59-AN 501408 Service Address: [STREET_ADDRESS] Good afternoon, I am writi…"
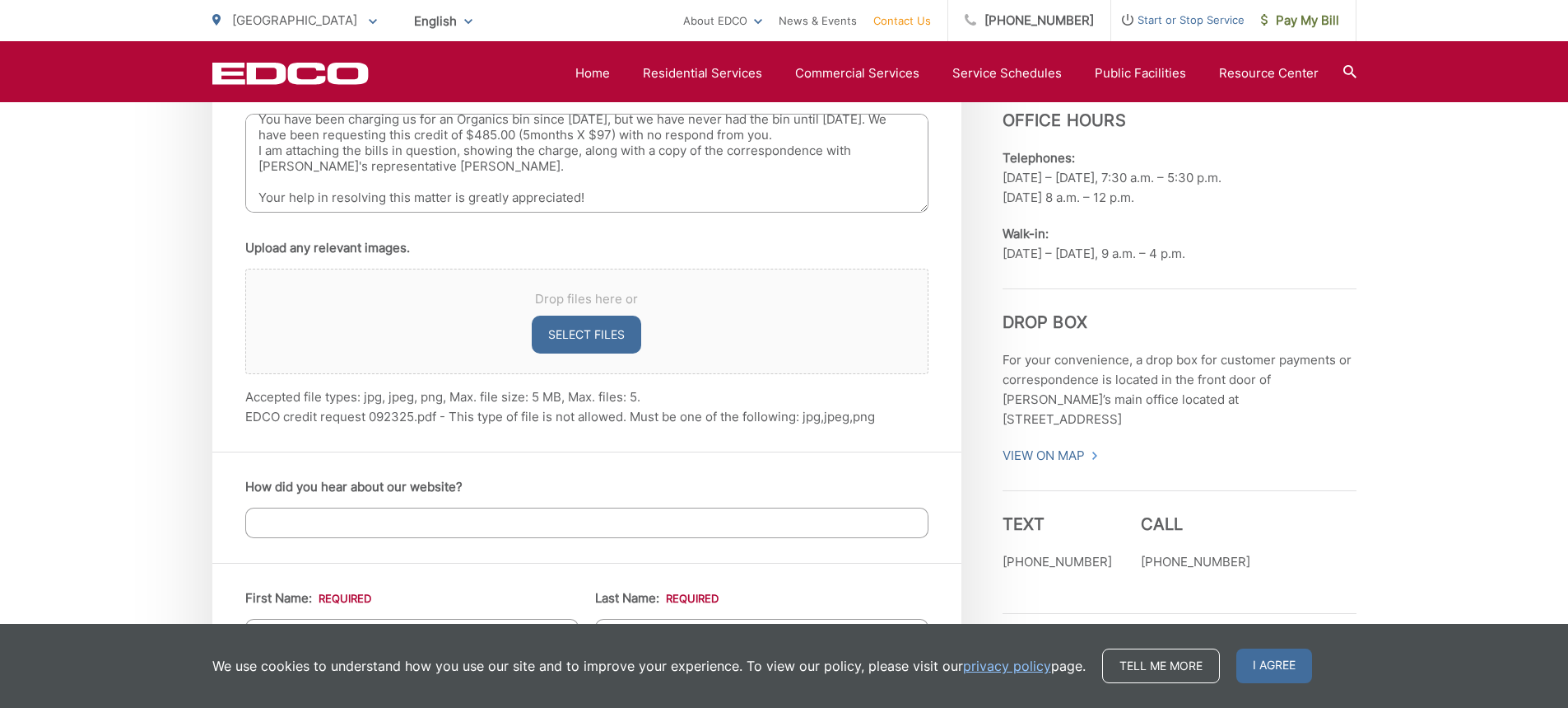
scroll to position [1071, 0]
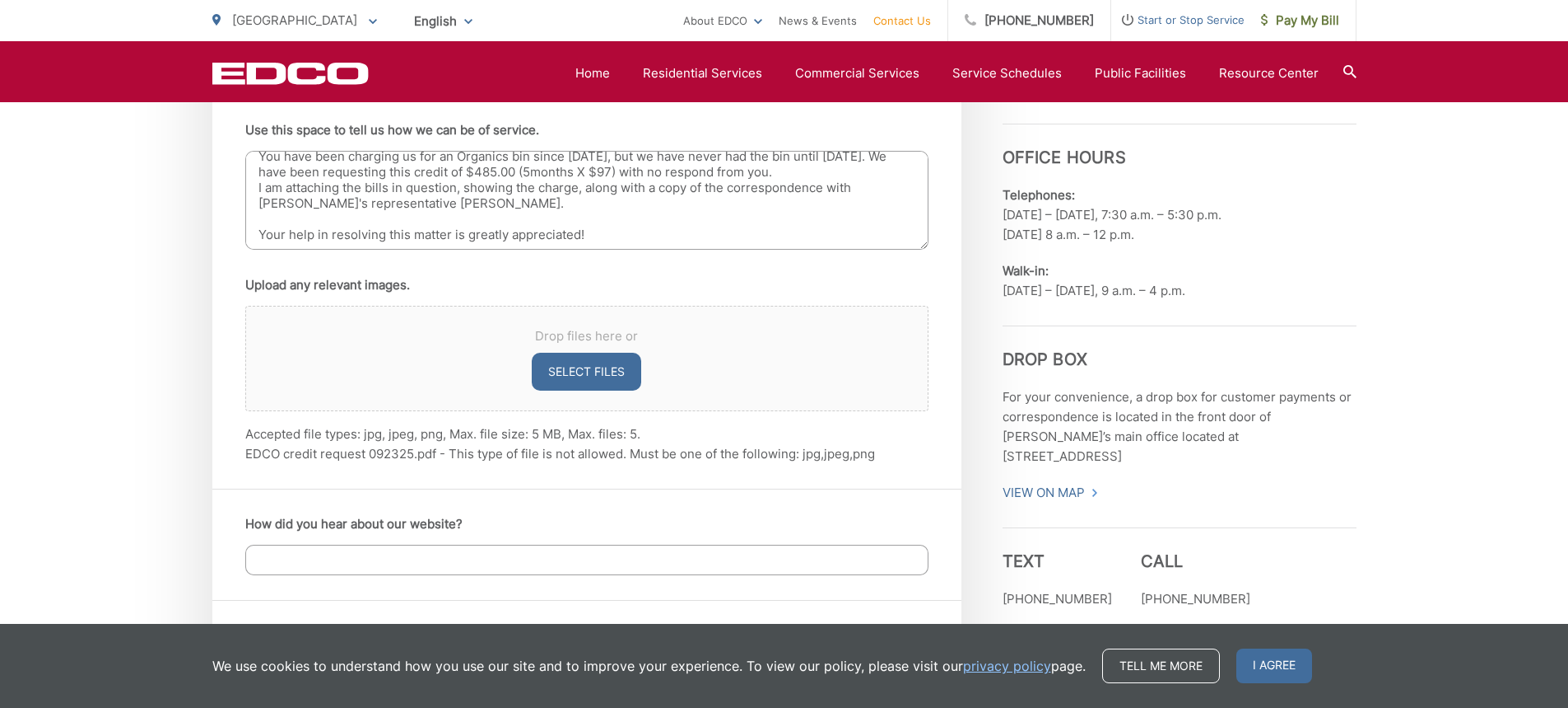
click at [611, 369] on button "Select files" at bounding box center [586, 370] width 109 height 38
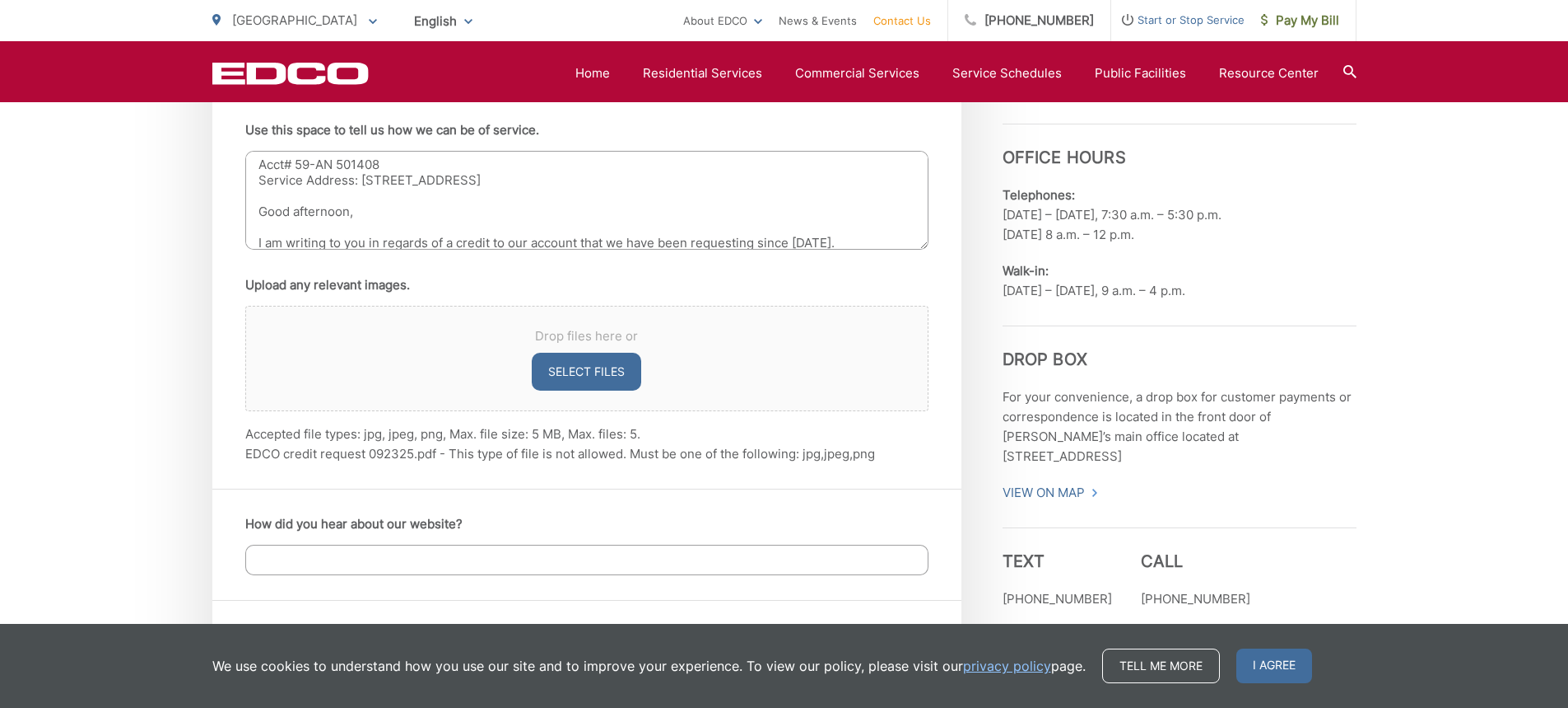
scroll to position [0, 0]
drag, startPoint x: 258, startPoint y: 169, endPoint x: 677, endPoint y: 182, distance: 419.2
click at [677, 182] on textarea "Acct# 59-AN 501408 Service Address: [STREET_ADDRESS] Good afternoon, I am writi…" at bounding box center [587, 200] width 683 height 99
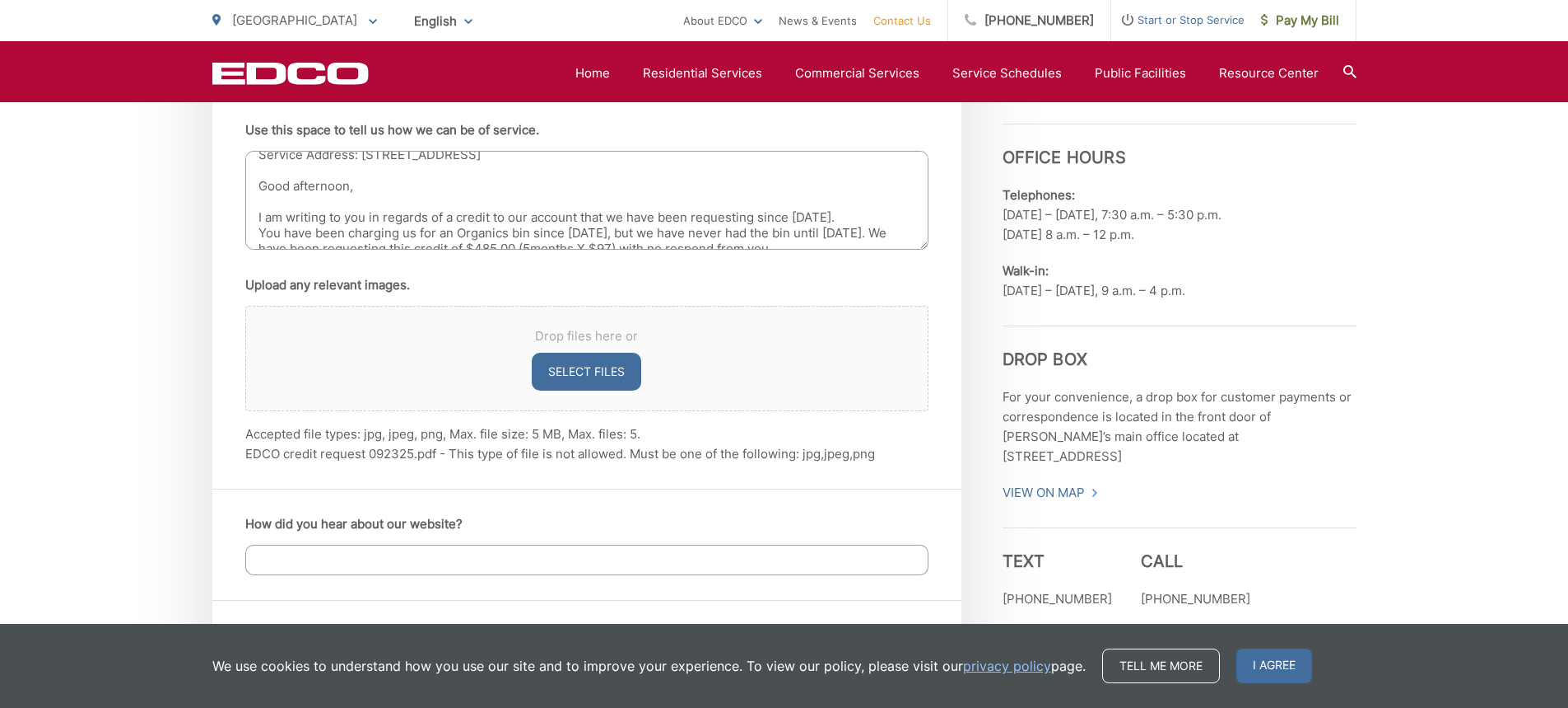
scroll to position [103, 0]
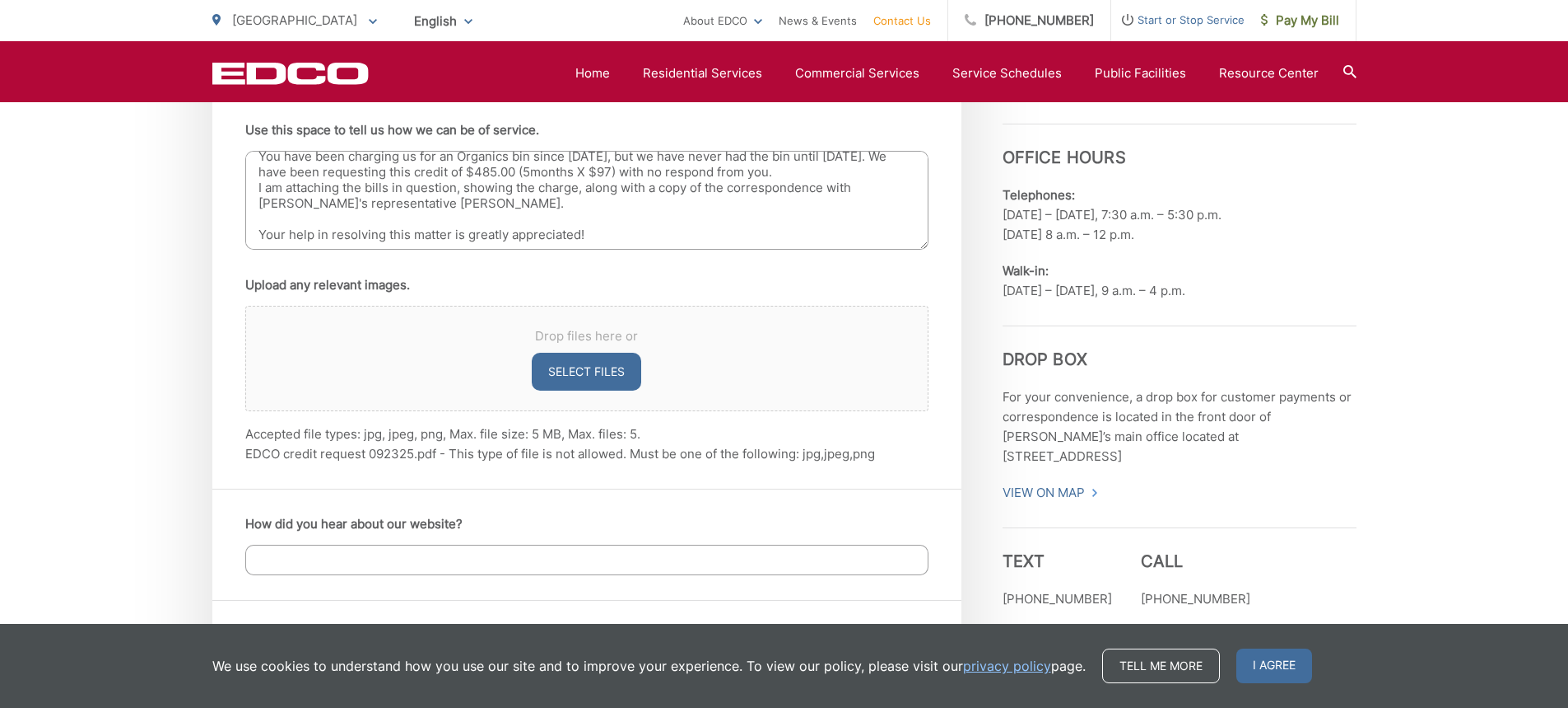
drag, startPoint x: 258, startPoint y: 210, endPoint x: 713, endPoint y: 249, distance: 456.7
click at [713, 249] on textarea "Acct# 59-AN 501408 Service Address: [STREET_ADDRESS] Good afternoon, I am writi…" at bounding box center [587, 200] width 683 height 99
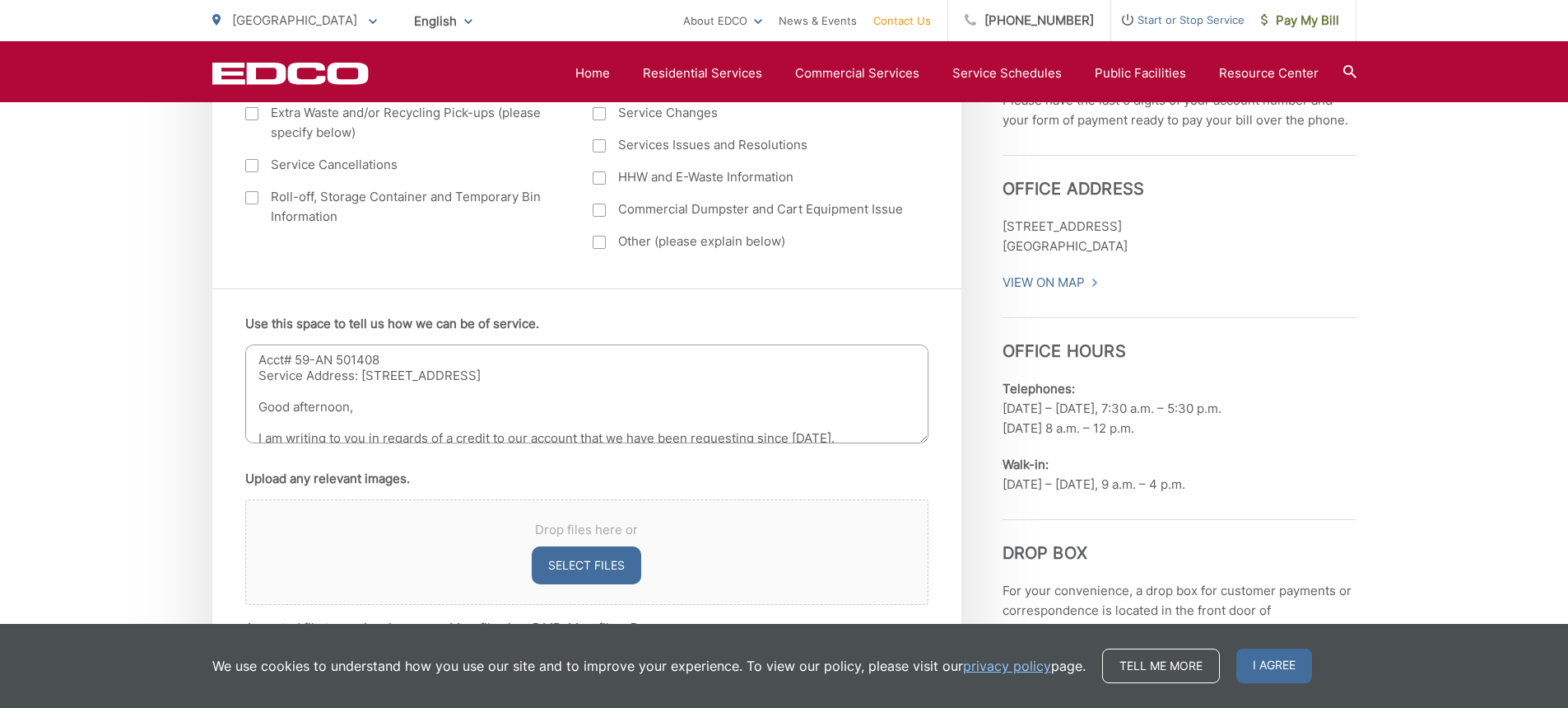
scroll to position [906, 0]
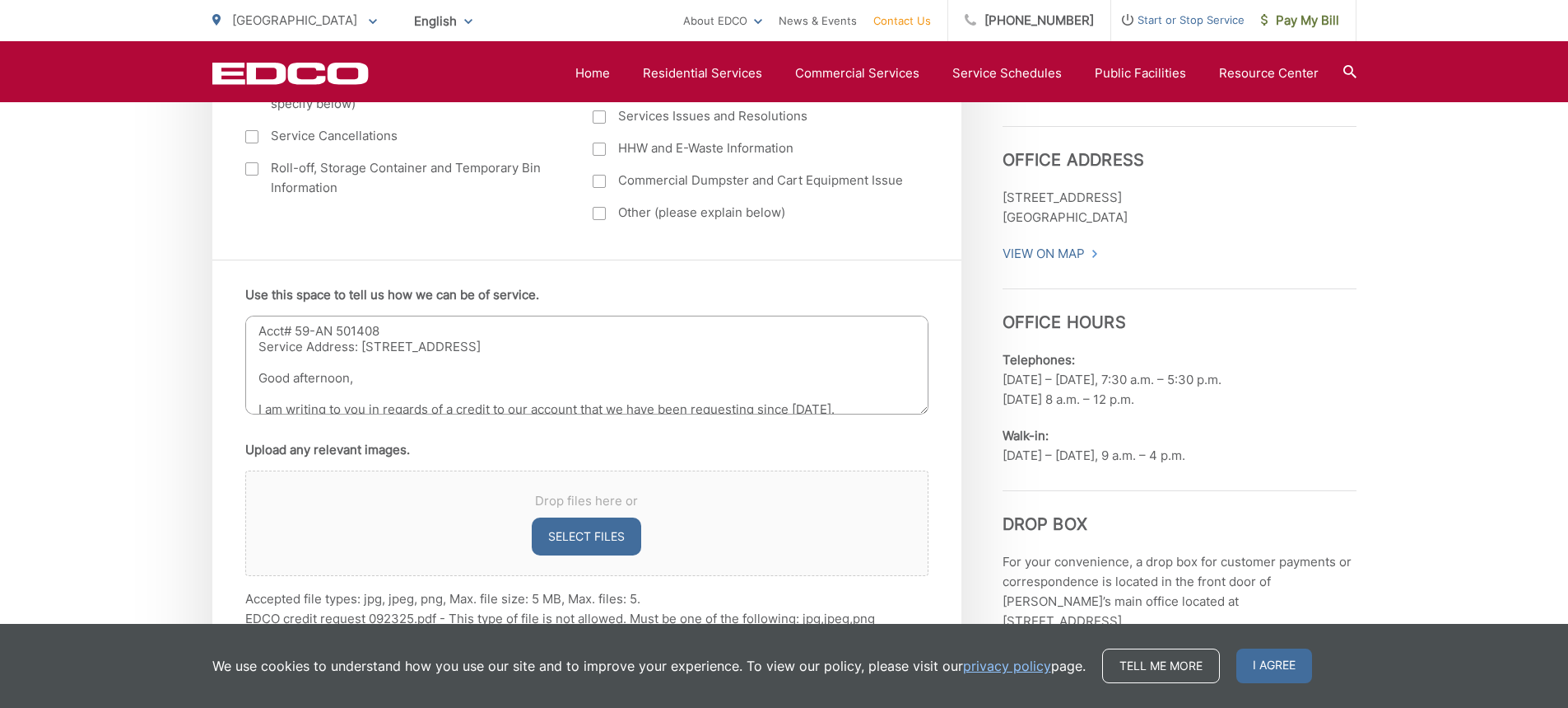
click at [131, 350] on div "EDCO keeps your response strictly confidential. We do not provide it to any out…" at bounding box center [784, 702] width 1568 height 2557
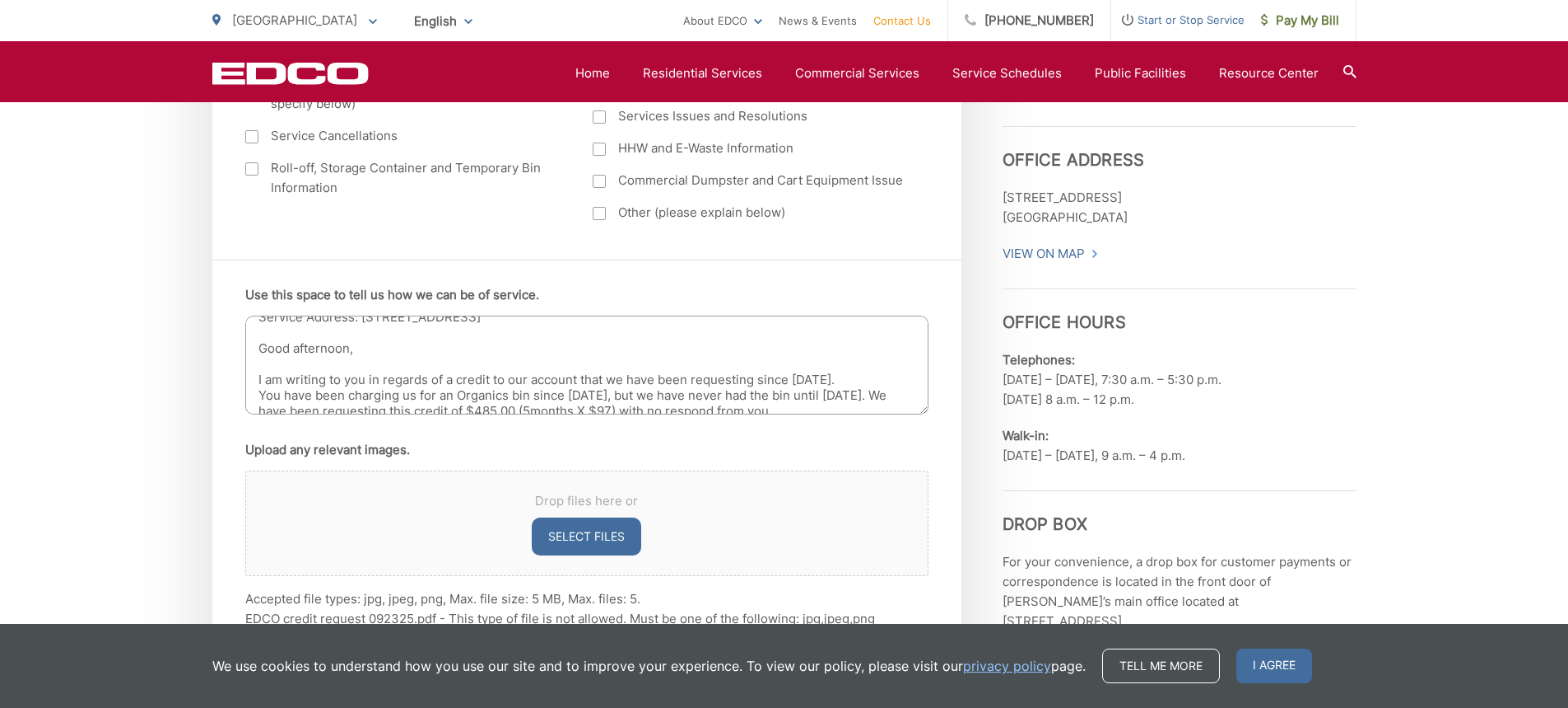
scroll to position [103, 0]
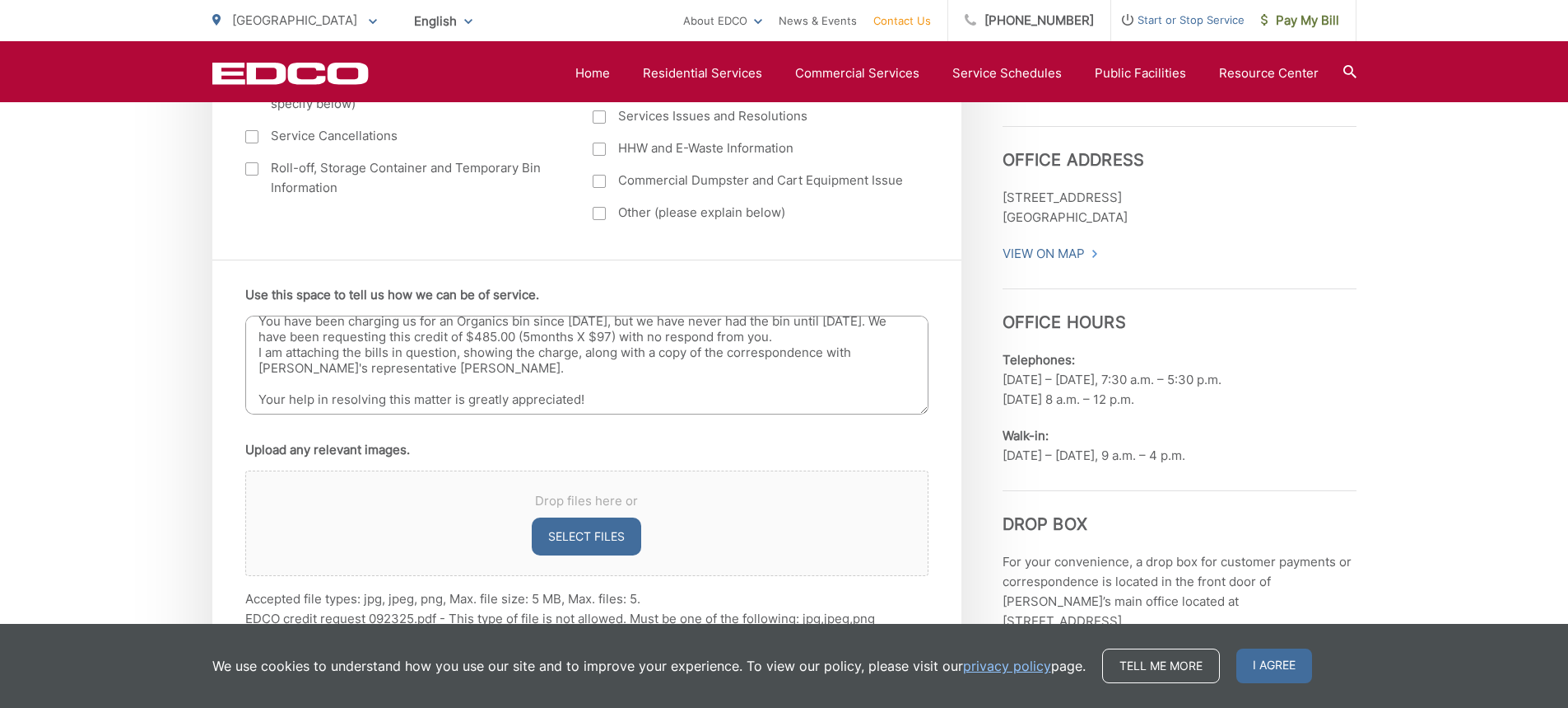
drag, startPoint x: 260, startPoint y: 377, endPoint x: 656, endPoint y: 419, distance: 398.2
click at [656, 419] on div "Acct# 59-AN 501408 Service Address: [STREET_ADDRESS] Good afternoon, I am writi…" at bounding box center [587, 368] width 683 height 104
click at [466, 195] on label "Roll-off, Storage Container and Temporary Bin Information" at bounding box center [403, 178] width 315 height 40
click at [0, 0] on input "Roll-off, Storage Container and Temporary Bin Information" at bounding box center [0, 0] width 0 height 0
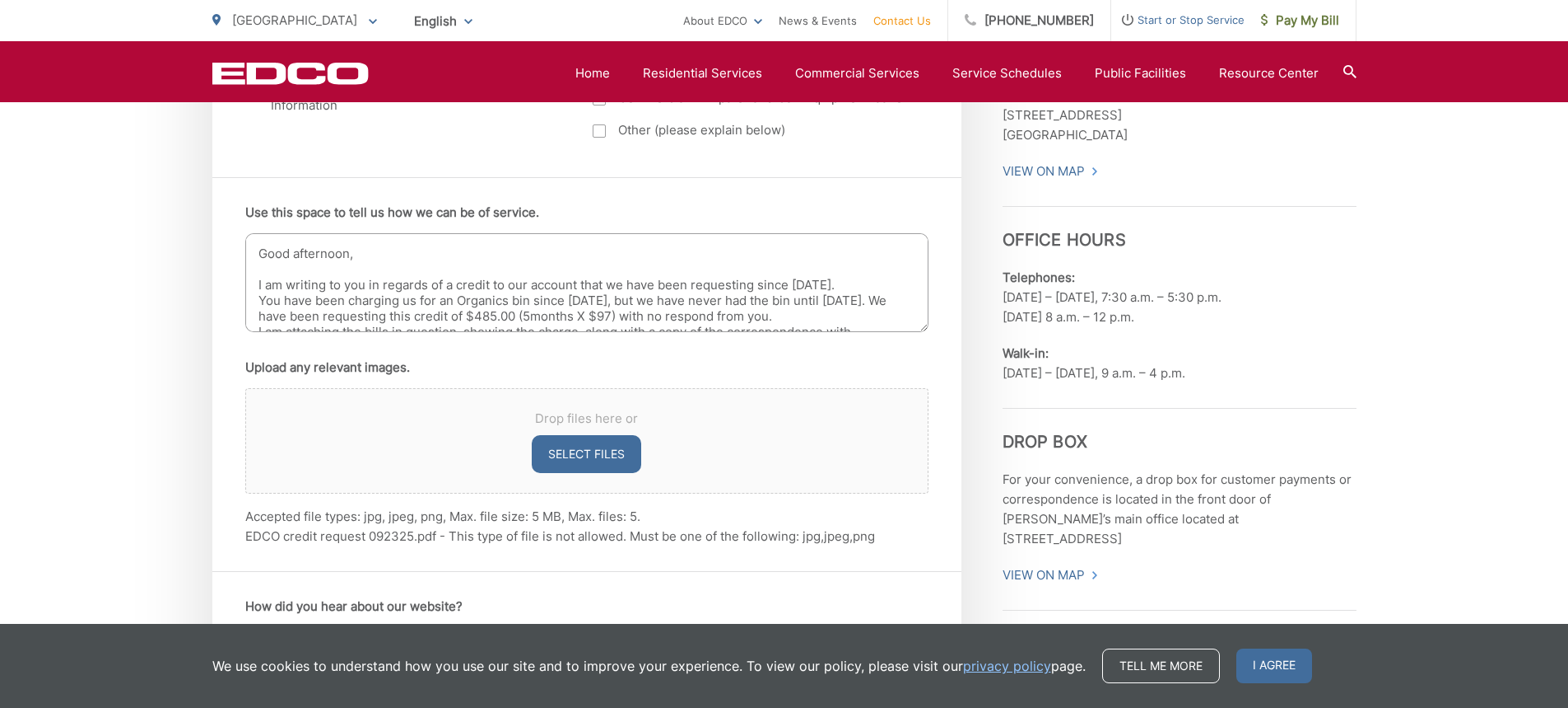
scroll to position [0, 0]
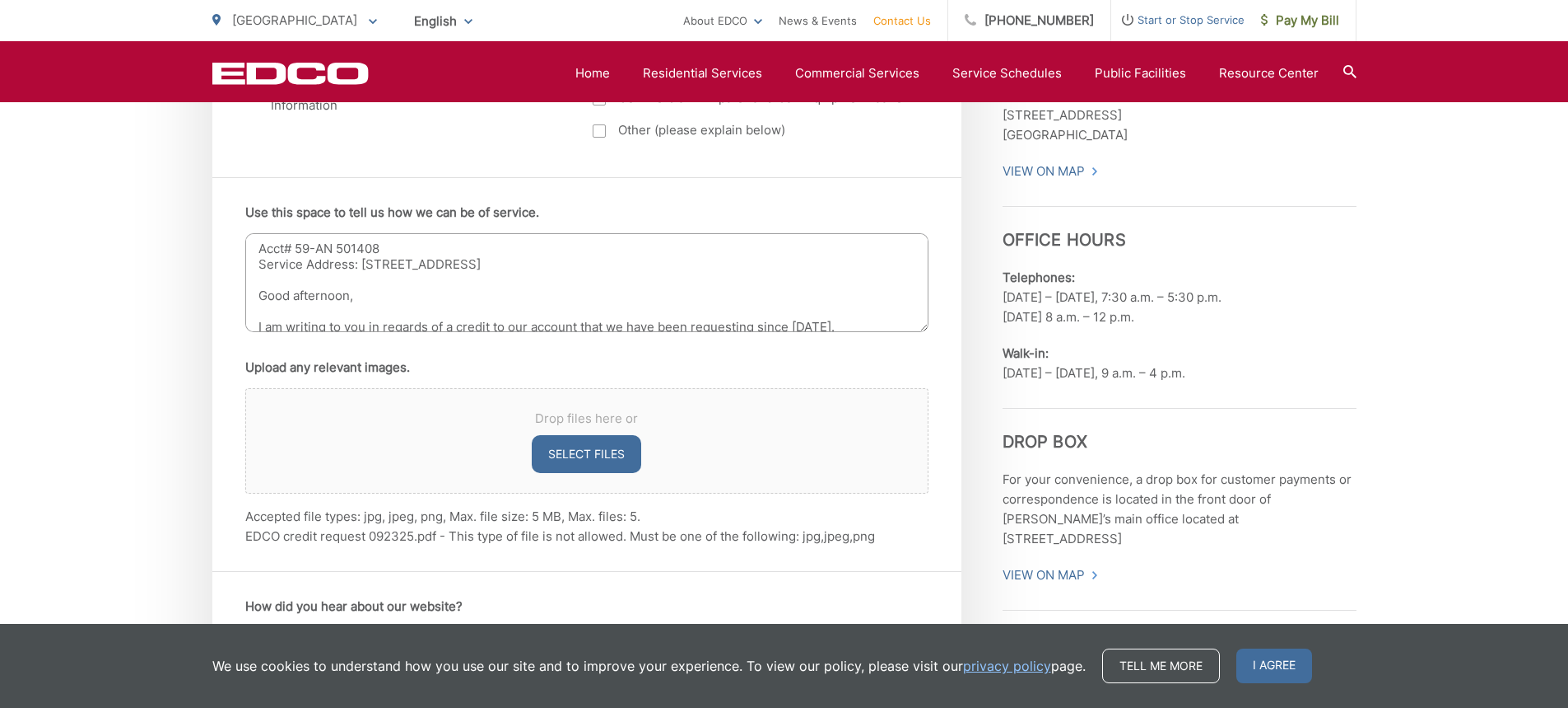
drag, startPoint x: 259, startPoint y: 251, endPoint x: 695, endPoint y: 266, distance: 436.3
click at [695, 266] on textarea "Acct# 59-AN 501408 Service Address: [STREET_ADDRESS] Good afternoon, I am writi…" at bounding box center [587, 282] width 683 height 99
